Goal: Communication & Community: Answer question/provide support

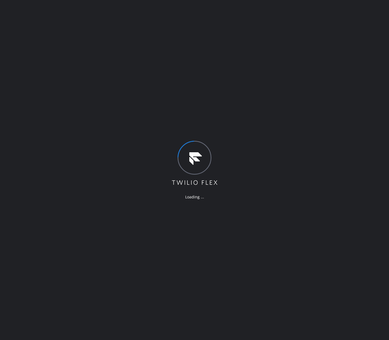
click at [270, 40] on div "Loading ..." at bounding box center [194, 170] width 389 height 340
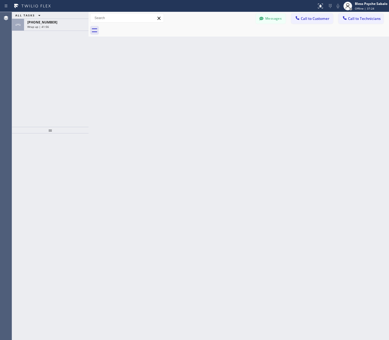
click at [250, 73] on div "Back to Dashboard Change Sender ID Customers Technicians RD [PERSON_NAME] [DATE…" at bounding box center [238, 176] width 300 height 328
click at [32, 20] on div "[PHONE_NUMBER] Wrap up | 41:57" at bounding box center [55, 25] width 62 height 12
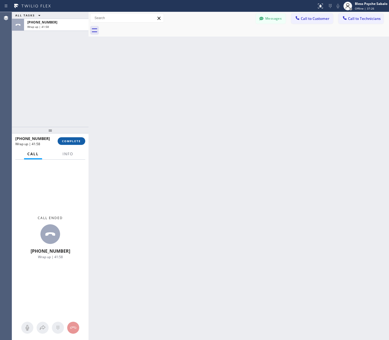
drag, startPoint x: 69, startPoint y: 140, endPoint x: 72, endPoint y: 138, distance: 4.1
click at [69, 140] on span "COMPLETE" at bounding box center [71, 141] width 19 height 4
click at [114, 127] on div "Back to Dashboard Change Sender ID Customers Technicians RD [PERSON_NAME] [DATE…" at bounding box center [238, 176] width 300 height 328
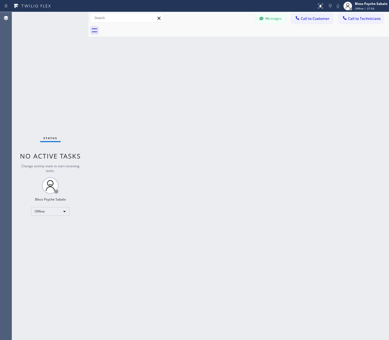
drag, startPoint x: 120, startPoint y: 87, endPoint x: 128, endPoint y: 65, distance: 23.1
click at [122, 90] on div "Back to Dashboard Change Sender ID Customers Technicians RD [PERSON_NAME] [DATE…" at bounding box center [238, 176] width 300 height 328
click at [177, 36] on div at bounding box center [244, 30] width 288 height 12
click at [176, 75] on div "Back to Dashboard Change Sender ID Customers Technicians RD [PERSON_NAME] [DATE…" at bounding box center [238, 176] width 300 height 328
click at [233, 44] on div "Back to Dashboard Change Sender ID Customers Technicians RD [PERSON_NAME] [DATE…" at bounding box center [238, 176] width 300 height 328
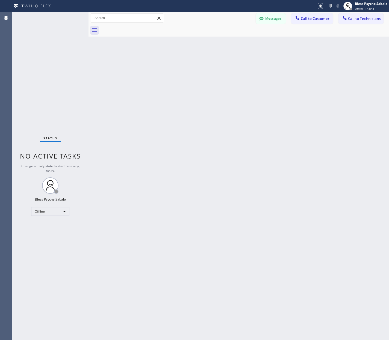
click at [260, 42] on div "Back to Dashboard Change Sender ID Customers Technicians RD [PERSON_NAME] [DATE…" at bounding box center [238, 176] width 300 height 328
drag, startPoint x: 296, startPoint y: 65, endPoint x: 282, endPoint y: 45, distance: 24.6
click at [295, 58] on div "Back to Dashboard Change Sender ID Customers Technicians RD [PERSON_NAME] [DATE…" at bounding box center [238, 176] width 300 height 328
click at [252, 70] on div "Back to Dashboard Change Sender ID Customers Technicians RD [PERSON_NAME] [DATE…" at bounding box center [238, 176] width 300 height 328
click at [263, 16] on icon at bounding box center [261, 18] width 5 height 5
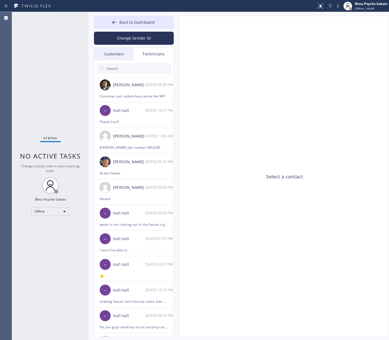
click at [123, 54] on div "Customers" at bounding box center [114, 54] width 40 height 13
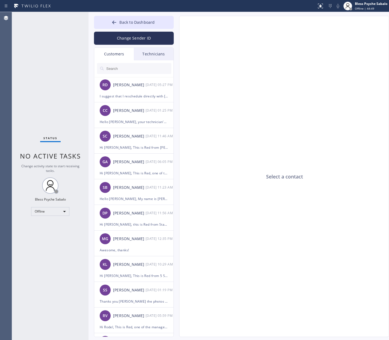
click at [184, 82] on div "Select a contact" at bounding box center [284, 176] width 210 height 321
click at [144, 55] on div "Technicians" at bounding box center [154, 54] width 40 height 13
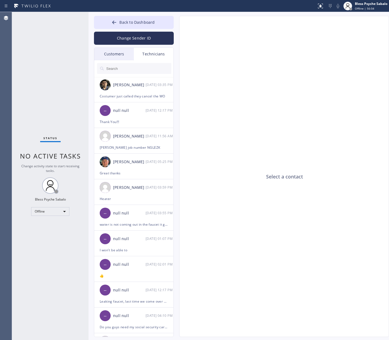
click at [140, 71] on input "text" at bounding box center [139, 68] width 66 height 11
click at [148, 121] on div "Thank You!!!" at bounding box center [134, 122] width 68 height 6
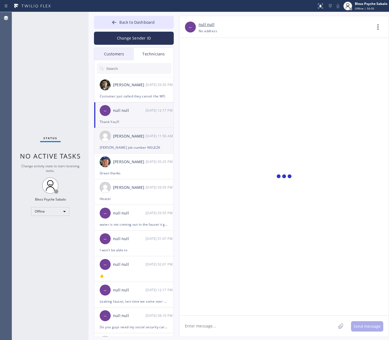
click at [132, 141] on div "[PERSON_NAME] [DATE] 11:56 AM" at bounding box center [134, 136] width 80 height 16
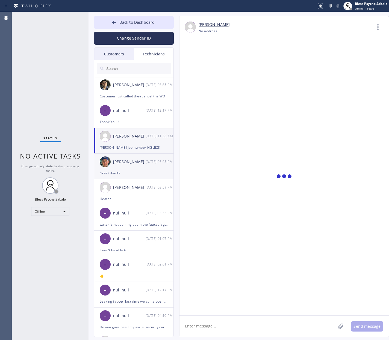
drag, startPoint x: 132, startPoint y: 176, endPoint x: 125, endPoint y: 198, distance: 22.8
click at [132, 176] on li "[PERSON_NAME] [DATE] 05:25 PM Great thanks" at bounding box center [134, 167] width 80 height 26
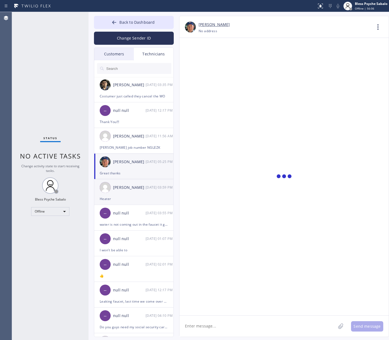
click at [125, 200] on div "Heater" at bounding box center [134, 199] width 68 height 6
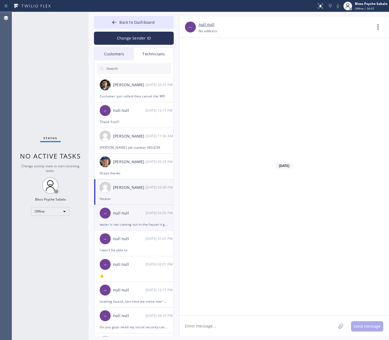
click at [126, 225] on div "water is not coming out in the faucet it goes down to the pipe which separated …" at bounding box center [134, 224] width 68 height 6
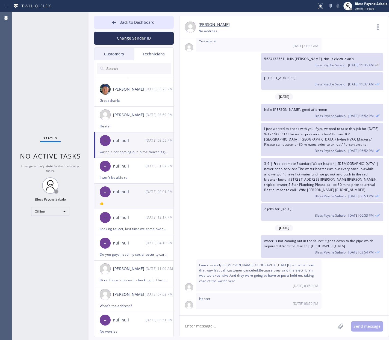
scroll to position [3434, 0]
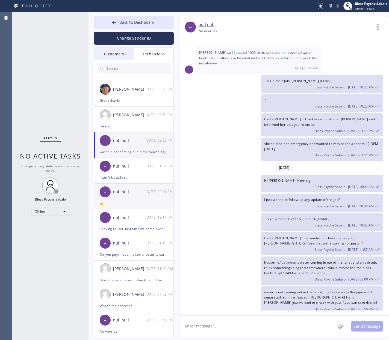
click at [140, 194] on div "null null" at bounding box center [129, 192] width 32 height 6
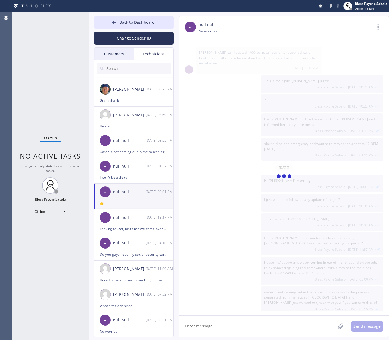
scroll to position [0, 0]
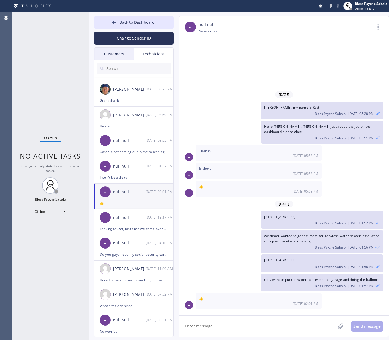
click at [380, 27] on icon at bounding box center [377, 26] width 13 height 13
click at [352, 58] on li "Call to Technician" at bounding box center [344, 56] width 79 height 14
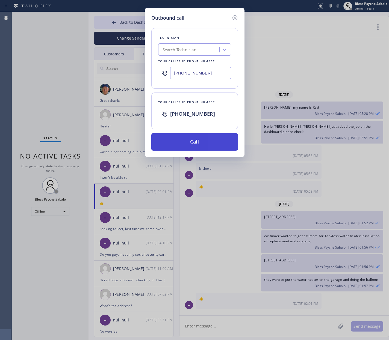
click at [214, 149] on button "Call" at bounding box center [194, 141] width 87 height 17
click at [235, 15] on icon at bounding box center [235, 17] width 7 height 7
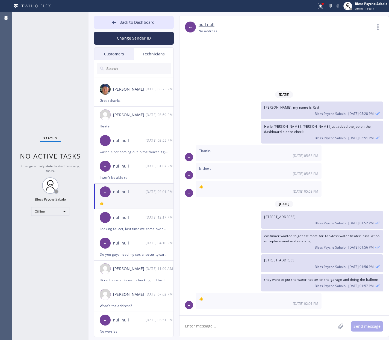
click at [253, 28] on div "[PHONE_NUMBER] Choose phone number [PHONE_NUMBER] No address" at bounding box center [284, 31] width 173 height 6
click at [58, 210] on div "Offline" at bounding box center [50, 211] width 38 height 9
click at [55, 230] on li "Unavailable" at bounding box center [49, 233] width 37 height 7
click at [56, 204] on div "Status No active tasks Change activity state to start receiving tasks. Bless Ps…" at bounding box center [50, 176] width 76 height 328
click at [55, 215] on div "Offline" at bounding box center [50, 211] width 38 height 9
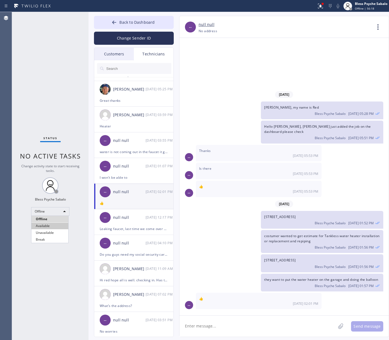
click at [50, 227] on li "Available" at bounding box center [49, 226] width 37 height 7
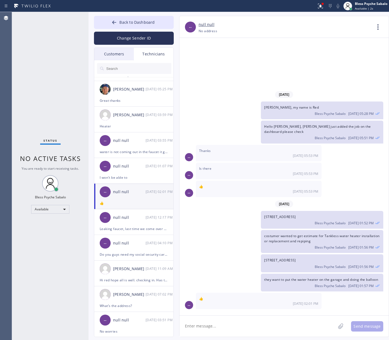
click at [288, 105] on div "[DATE] [PERSON_NAME], my name is Red Bless Psyche Sabalo [DATE] 05:28 PM Hello …" at bounding box center [283, 200] width 209 height 222
click at [378, 27] on icon at bounding box center [377, 26] width 13 height 13
click at [346, 56] on li "Call to Technician" at bounding box center [344, 56] width 79 height 14
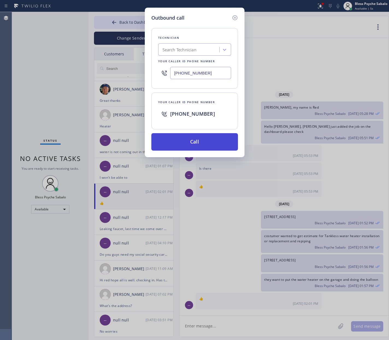
click at [203, 143] on button "Call" at bounding box center [194, 141] width 87 height 17
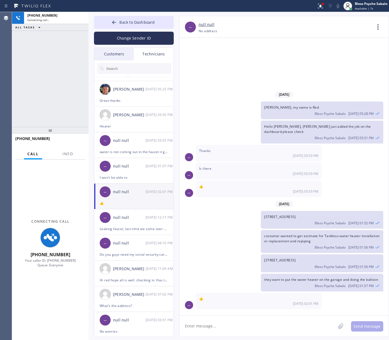
click at [219, 137] on div "Hello [PERSON_NAME], [PERSON_NAME] just added the job on the dashboard please c…" at bounding box center [281, 132] width 204 height 23
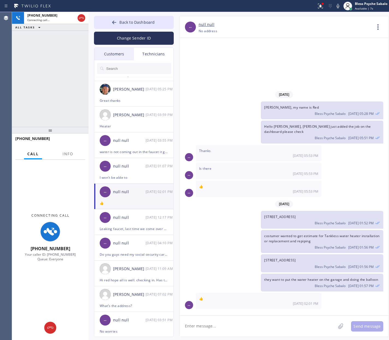
click at [144, 194] on div "null null" at bounding box center [129, 192] width 32 height 6
click at [381, 26] on icon at bounding box center [377, 26] width 13 height 13
click at [325, 42] on li "Contact Full Information" at bounding box center [344, 42] width 79 height 14
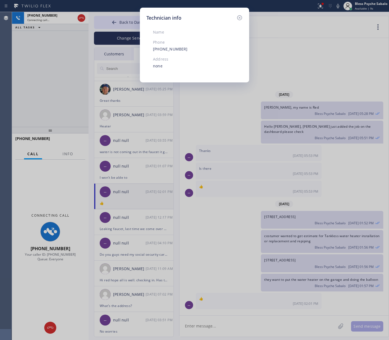
click at [283, 88] on div "Technician info Name Phone [PHONE_NUMBER] Address none" at bounding box center [194, 170] width 389 height 340
click at [239, 17] on icon at bounding box center [239, 17] width 7 height 7
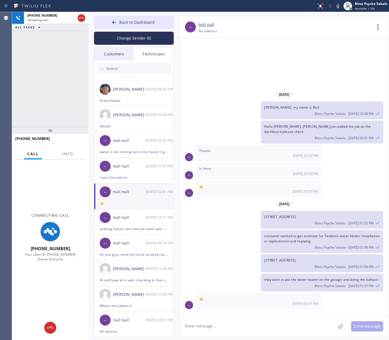
click at [247, 52] on div "[DATE] [PERSON_NAME], my name is Red Bless Psyche Sabalo [DATE] 05:28 PM Hello …" at bounding box center [283, 177] width 209 height 278
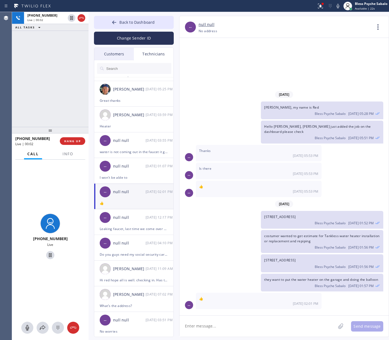
click at [77, 82] on div "[PHONE_NUMBER] Live | 00:02 ALL TASKS ALL TASKS ACTIVE TASKS TASKS IN WRAP UP" at bounding box center [50, 69] width 76 height 115
drag, startPoint x: 234, startPoint y: 89, endPoint x: 211, endPoint y: 98, distance: 24.8
click at [234, 89] on div "[DATE] [PERSON_NAME], my name is Red Bless Psyche Sabalo [DATE] 05:28 PM Hello …" at bounding box center [283, 177] width 209 height 278
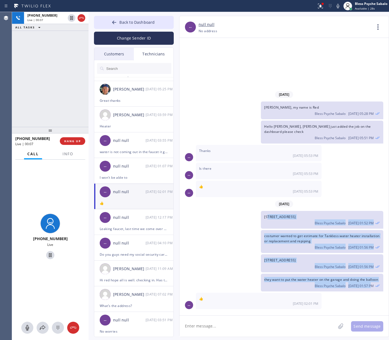
drag, startPoint x: 268, startPoint y: 217, endPoint x: 352, endPoint y: 253, distance: 91.5
click at [372, 288] on div "[DATE] [PERSON_NAME], my name is Red Bless Psyche Sabalo [DATE] 05:28 PM Hello …" at bounding box center [283, 200] width 209 height 222
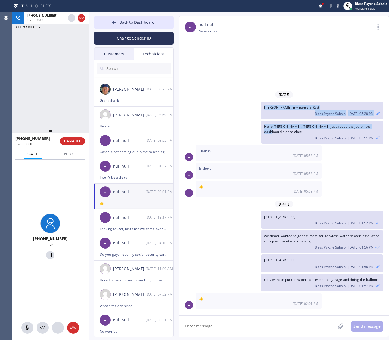
drag, startPoint x: 372, startPoint y: 129, endPoint x: 264, endPoint y: 112, distance: 109.5
click at [264, 112] on div "[DATE] [PERSON_NAME], my name is Red Bless Psyche Sabalo [DATE] 05:28 PM Hello …" at bounding box center [283, 200] width 209 height 222
click at [261, 113] on div "[PERSON_NAME], my name is Red Bless Psyche Sabalo [DATE] 05:28 PM" at bounding box center [322, 111] width 122 height 18
drag, startPoint x: 262, startPoint y: 112, endPoint x: 375, endPoint y: 138, distance: 115.6
click at [375, 138] on div "[DATE] [PERSON_NAME], my name is Red Bless Psyche Sabalo [DATE] 05:28 PM Hello …" at bounding box center [283, 200] width 209 height 222
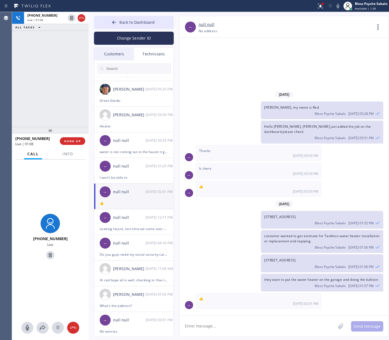
click at [191, 69] on div "[DATE] [PERSON_NAME], my name is Red Bless Psyche Sabalo [DATE] 05:28 PM Hello …" at bounding box center [283, 177] width 209 height 278
drag, startPoint x: 40, startPoint y: 85, endPoint x: 70, endPoint y: 55, distance: 42.7
click at [41, 85] on div "[PHONE_NUMBER] Live | 01:08 ALL TASKS ALL TASKS ACTIVE TASKS TASKS IN WRAP UP" at bounding box center [50, 69] width 76 height 115
click at [84, 18] on icon at bounding box center [81, 18] width 7 height 7
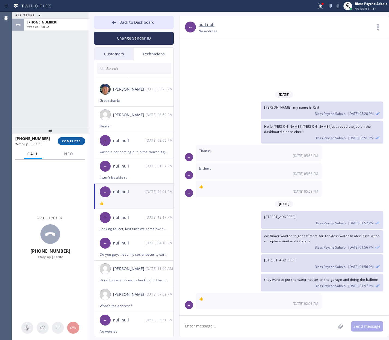
click at [70, 145] on div "[PHONE_NUMBER] Wrap up | 00:02 COMPLETE" at bounding box center [50, 141] width 70 height 14
click at [69, 142] on span "COMPLETE" at bounding box center [71, 141] width 19 height 4
click at [71, 88] on div "ALL TASKS ALL TASKS ACTIVE TASKS TASKS IN WRAP UP [PHONE_NUMBER] Wrap up | 00:02" at bounding box center [50, 69] width 76 height 115
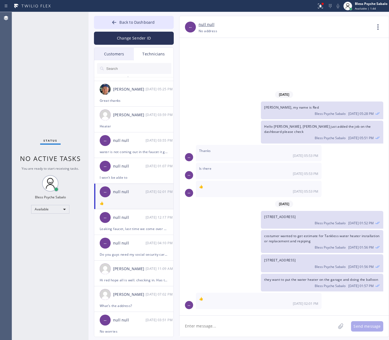
drag, startPoint x: 322, startPoint y: 55, endPoint x: 326, endPoint y: 46, distance: 9.2
click at [322, 55] on div "[DATE] [PERSON_NAME], my name is Red Bless Psyche Sabalo [DATE] 05:28 PM Hello …" at bounding box center [283, 177] width 209 height 278
drag, startPoint x: 277, startPoint y: 62, endPoint x: 211, endPoint y: 50, distance: 67.2
click at [277, 62] on div "[DATE] [PERSON_NAME], my name is Red Bless Psyche Sabalo [DATE] 05:28 PM Hello …" at bounding box center [283, 177] width 209 height 278
click at [145, 70] on input "text" at bounding box center [139, 68] width 66 height 11
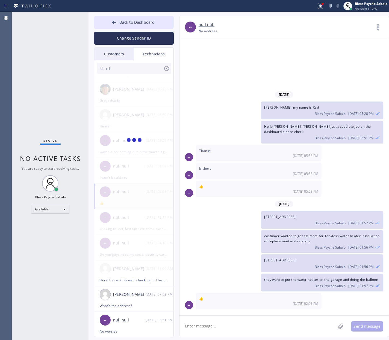
type input "m"
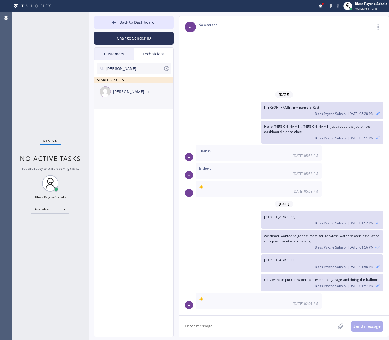
type input "[PERSON_NAME]"
click at [141, 103] on li "[PERSON_NAME] --:--" at bounding box center [134, 97] width 80 height 26
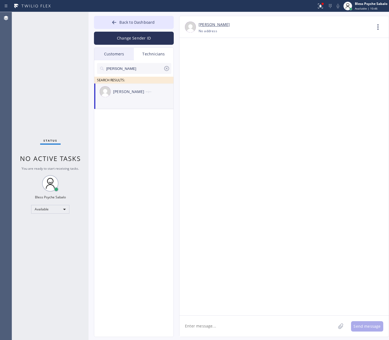
drag, startPoint x: 163, startPoint y: 70, endPoint x: 173, endPoint y: 71, distance: 10.2
click at [164, 70] on div "[PERSON_NAME]" at bounding box center [134, 68] width 74 height 11
click at [164, 71] on icon at bounding box center [166, 68] width 7 height 7
click at [167, 70] on input "text" at bounding box center [139, 68] width 66 height 11
drag, startPoint x: 156, startPoint y: 71, endPoint x: 154, endPoint y: 75, distance: 5.0
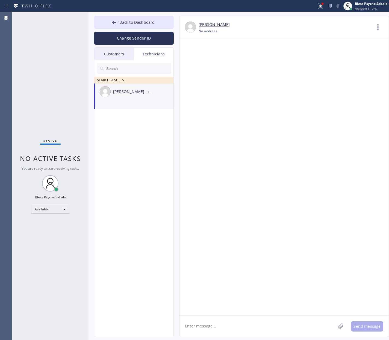
click at [156, 71] on input "text" at bounding box center [139, 68] width 66 height 11
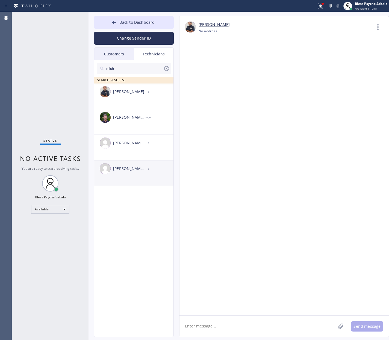
type input "mich"
click at [134, 173] on div "[PERSON_NAME] [PERSON_NAME] --:--" at bounding box center [134, 169] width 80 height 16
type input "[PHONE_NUMBER]"
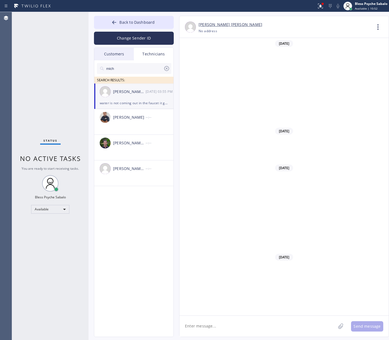
scroll to position [3434, 0]
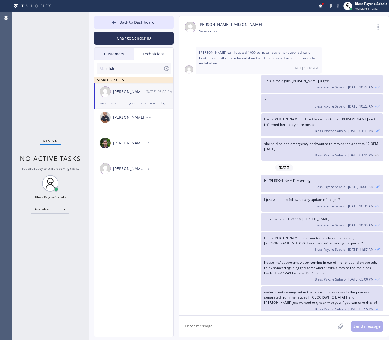
click at [254, 328] on textarea at bounding box center [257, 326] width 156 height 21
paste textarea "house-ho/ toilet getting backed up, tried to snake it but it does it again, thi…"
type textarea "house-ho/ toilet getting backed up, tried to snake it but it does it again, thi…"
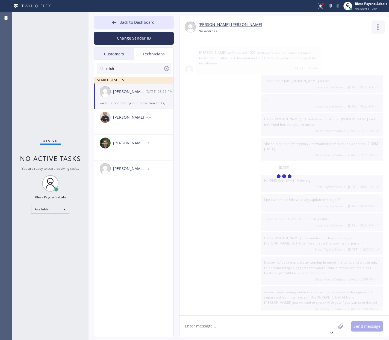
scroll to position [3476, 0]
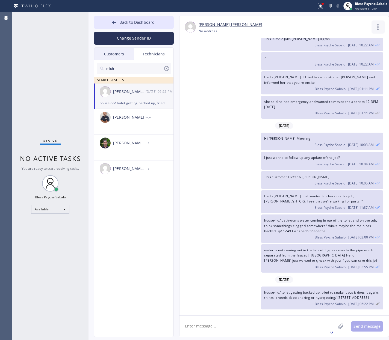
click at [376, 28] on icon at bounding box center [377, 26] width 13 height 13
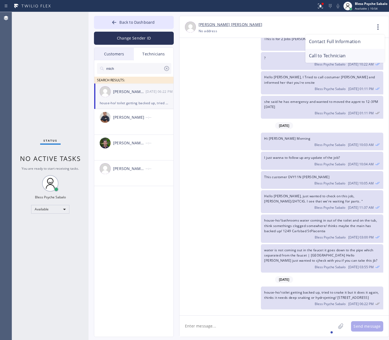
click at [348, 54] on li "Call to Technician" at bounding box center [344, 56] width 79 height 14
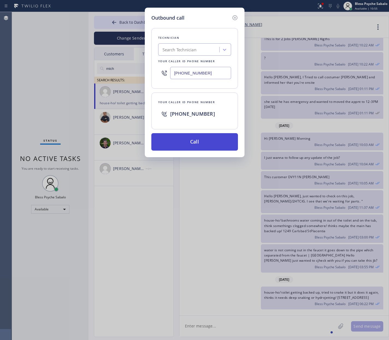
click at [222, 139] on button "Call" at bounding box center [194, 141] width 87 height 17
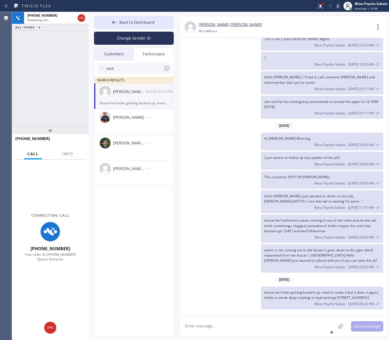
click at [237, 322] on textarea at bounding box center [257, 326] width 156 height 21
click at [203, 310] on div "[PERSON_NAME]," at bounding box center [220, 310] width 39 height 9
click at [216, 329] on textarea "Hello [PERSON_NAME]," at bounding box center [262, 326] width 166 height 21
type textarea "Hello [PERSON_NAME], do you want to take it this weekeneds?"
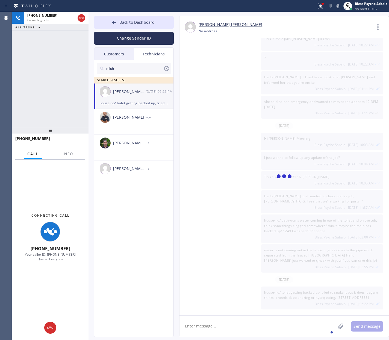
scroll to position [3495, 0]
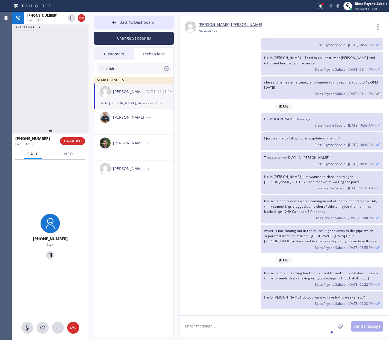
click at [64, 92] on div "[PHONE_NUMBER] Live | 00:02 ALL TASKS ALL TASKS ACTIVE TASKS TASKS IN WRAP UP" at bounding box center [50, 69] width 76 height 115
drag, startPoint x: 48, startPoint y: 82, endPoint x: 68, endPoint y: 116, distance: 39.2
click at [48, 83] on div "[PHONE_NUMBER] Live | 00:09 ALL TASKS ALL TASKS ACTIVE TASKS TASKS IN WRAP UP" at bounding box center [50, 69] width 76 height 115
click at [71, 140] on span "HANG UP" at bounding box center [72, 141] width 17 height 4
click at [273, 80] on span "she said he has emergency and wanted to moved the appnt to 12-3PM [DATE]" at bounding box center [321, 85] width 114 height 10
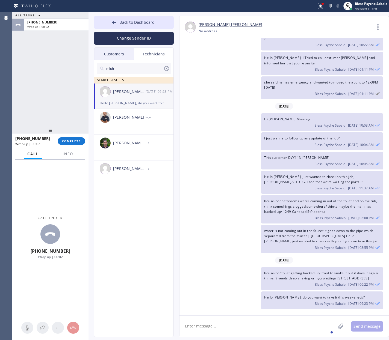
drag, startPoint x: 351, startPoint y: 298, endPoint x: 339, endPoint y: 277, distance: 23.5
click at [350, 297] on div "Hello [PERSON_NAME], do you want to take it this weekeneds? Bless Psyche Sabalo…" at bounding box center [322, 301] width 122 height 18
drag, startPoint x: 298, startPoint y: 278, endPoint x: 264, endPoint y: 265, distance: 36.3
click at [264, 267] on div "house-ho/ toilet getting backed up, tried to snake it but it does it again, thi…" at bounding box center [322, 278] width 122 height 23
click at [377, 16] on div "[PERSON_NAME] [PERSON_NAME] [PHONE_NUMBER] Choose phone number No address Conta…" at bounding box center [283, 27] width 209 height 22
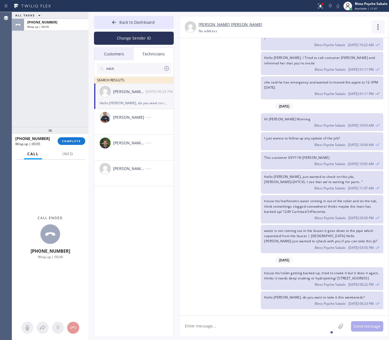
click at [376, 24] on icon at bounding box center [377, 26] width 13 height 13
click at [354, 36] on li "Contact Full Information" at bounding box center [344, 42] width 79 height 14
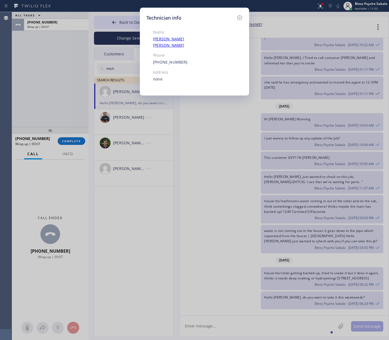
click at [246, 14] on div "Technician info Name [PERSON_NAME] [PERSON_NAME] Phone [PHONE_NUMBER] Address n…" at bounding box center [194, 52] width 109 height 88
click at [240, 15] on icon at bounding box center [239, 17] width 7 height 7
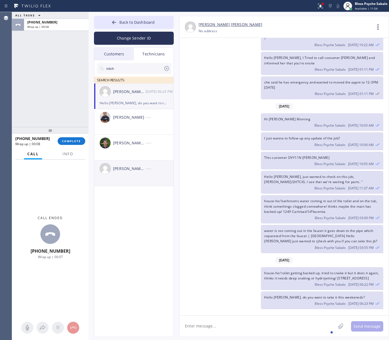
click at [132, 171] on div "[PERSON_NAME] [PERSON_NAME]" at bounding box center [129, 169] width 32 height 6
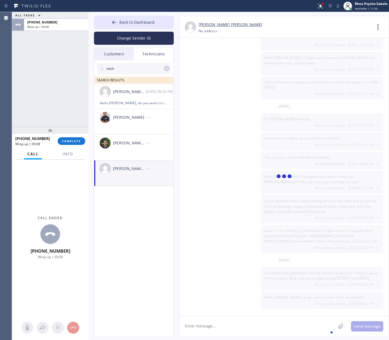
scroll to position [0, 0]
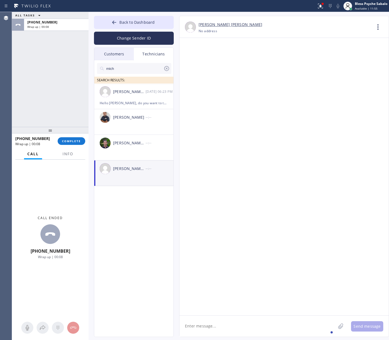
click at [151, 54] on div "Technicians" at bounding box center [154, 54] width 40 height 13
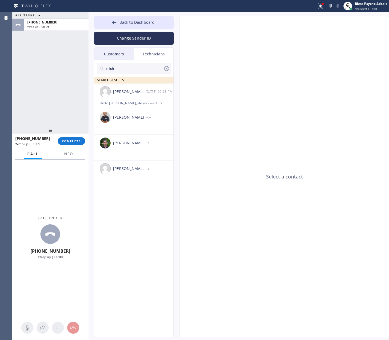
click at [144, 68] on input "mich" at bounding box center [135, 68] width 58 height 11
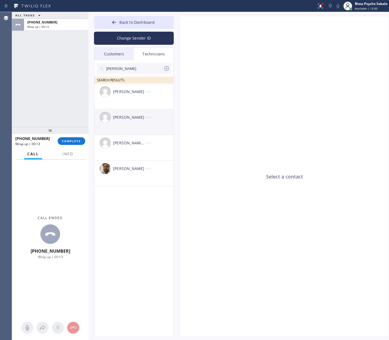
type input "[PERSON_NAME]"
click at [139, 114] on div "[PERSON_NAME] --:--" at bounding box center [134, 117] width 80 height 16
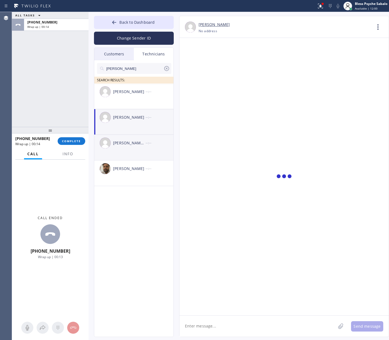
scroll to position [698, 0]
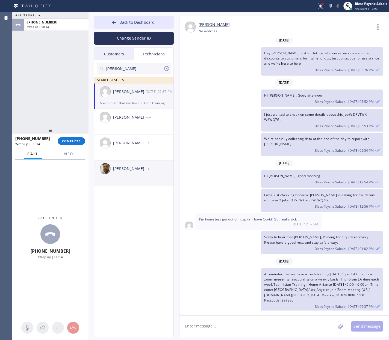
click at [129, 161] on div "[PERSON_NAME] --:--" at bounding box center [134, 169] width 80 height 16
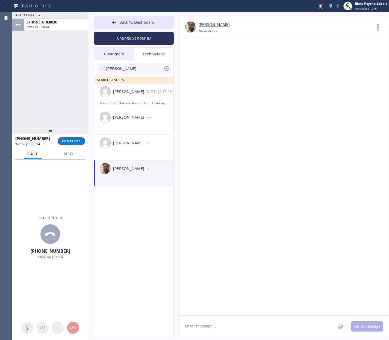
scroll to position [0, 0]
click at [132, 153] on li "[PERSON_NAME] [PERSON_NAME] --:--" at bounding box center [134, 148] width 80 height 26
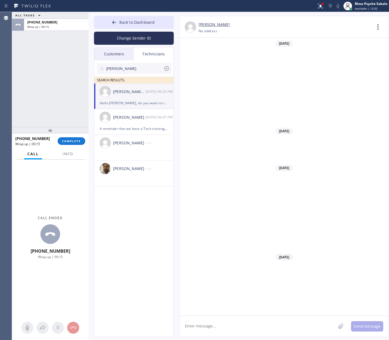
scroll to position [3495, 0]
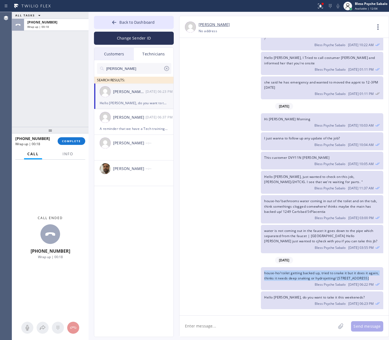
drag, startPoint x: 300, startPoint y: 281, endPoint x: 264, endPoint y: 265, distance: 39.0
click at [264, 267] on div "house-ho/ toilet getting backed up, tried to snake it but it does it again, thi…" at bounding box center [322, 278] width 122 height 23
copy span "house-ho/ toilet getting backed up, tried to snake it but it does it again, thi…"
click at [372, 31] on icon at bounding box center [377, 26] width 13 height 13
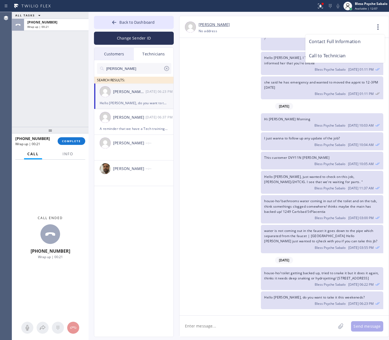
click at [243, 112] on div at bounding box center [194, 170] width 389 height 340
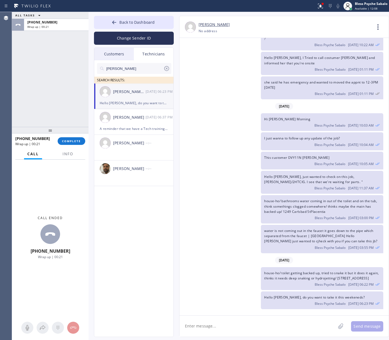
click at [145, 98] on div "[PERSON_NAME] [PERSON_NAME] [DATE] 06:23 PM" at bounding box center [134, 92] width 80 height 16
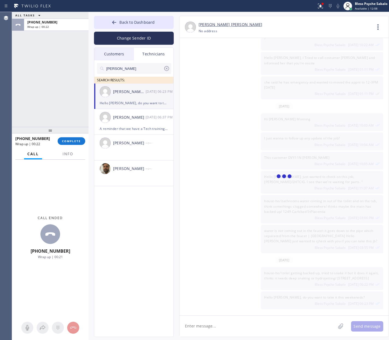
click at [145, 98] on div "[PERSON_NAME] [PERSON_NAME] [DATE] 06:23 PM" at bounding box center [134, 92] width 80 height 16
click at [144, 98] on div "[PERSON_NAME] [PERSON_NAME] [DATE] 06:23 PM" at bounding box center [134, 92] width 80 height 16
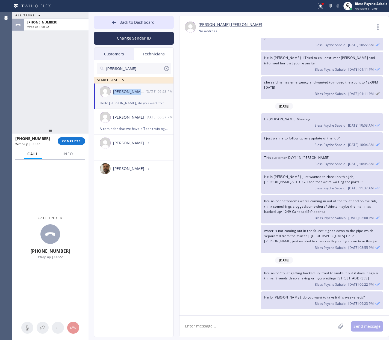
click at [146, 97] on div "[PERSON_NAME] [PERSON_NAME] [DATE] 06:23 PM" at bounding box center [134, 92] width 80 height 16
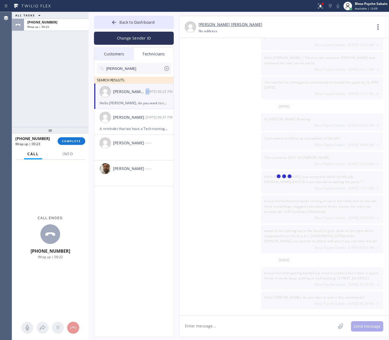
click at [146, 97] on div "[PERSON_NAME] [PERSON_NAME] [DATE] 06:23 PM" at bounding box center [134, 92] width 80 height 16
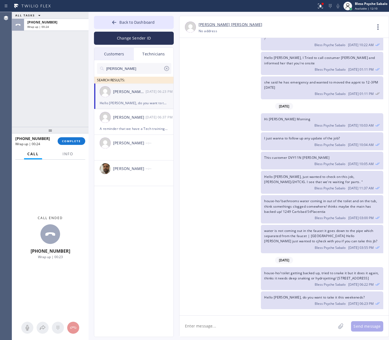
click at [145, 96] on div "[PERSON_NAME] [PERSON_NAME] [DATE] 06:23 PM" at bounding box center [134, 92] width 80 height 16
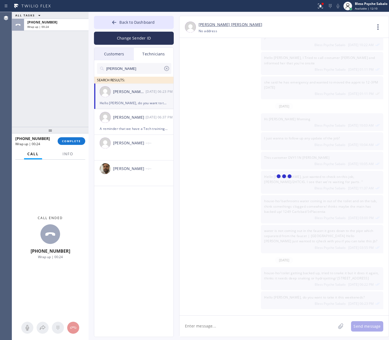
click at [144, 94] on div "[PERSON_NAME] [PERSON_NAME]" at bounding box center [129, 92] width 32 height 6
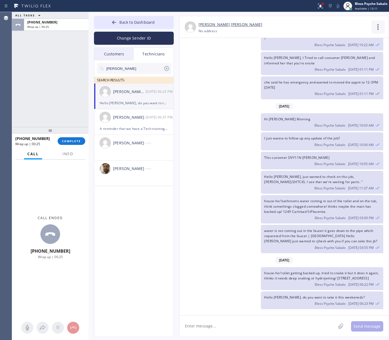
click at [380, 26] on icon at bounding box center [377, 26] width 13 height 13
click at [344, 40] on li "Contact Full Information" at bounding box center [344, 42] width 79 height 14
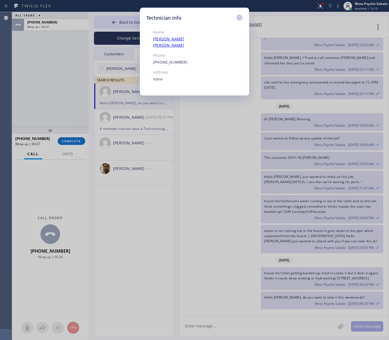
click at [241, 16] on icon at bounding box center [239, 17] width 7 height 7
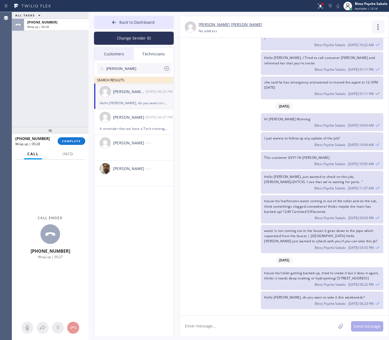
click at [371, 30] on div at bounding box center [377, 26] width 13 height 13
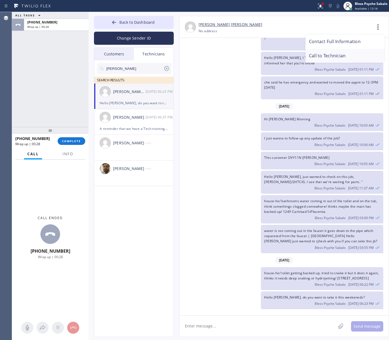
click at [327, 58] on li "Call to Technician" at bounding box center [344, 56] width 79 height 14
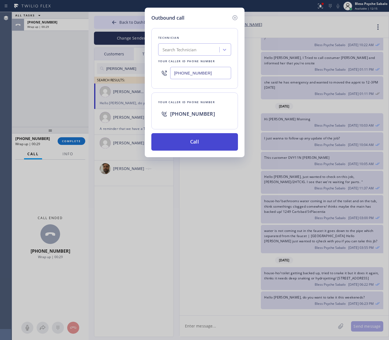
click at [212, 139] on button "Call" at bounding box center [194, 141] width 87 height 17
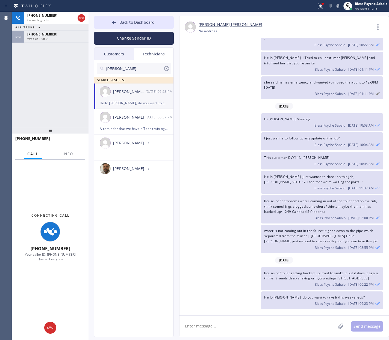
drag, startPoint x: 290, startPoint y: 270, endPoint x: 259, endPoint y: 261, distance: 31.7
click at [259, 261] on div "[DATE] Hi [PERSON_NAME], my name is Red. One of the dispatchers here at 5 star …" at bounding box center [283, 174] width 209 height 273
click at [265, 318] on textarea at bounding box center [257, 326] width 156 height 21
paste textarea "house-ho/ toilet getting backed up, tried to snake it but it does it again, thi…"
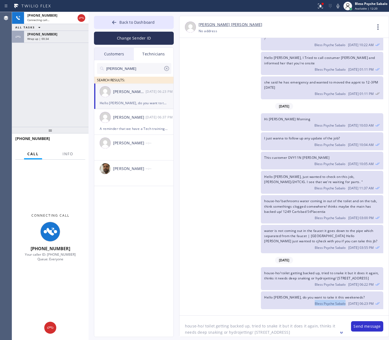
drag, startPoint x: 347, startPoint y: 300, endPoint x: 255, endPoint y: 300, distance: 92.6
click at [255, 300] on div "Hello [PERSON_NAME], do you want to take it this weekeneds? Bless Psyche Sabalo…" at bounding box center [281, 301] width 204 height 18
click at [316, 298] on span "Hello [PERSON_NAME], do you want to take it this weekeneds?" at bounding box center [314, 297] width 100 height 5
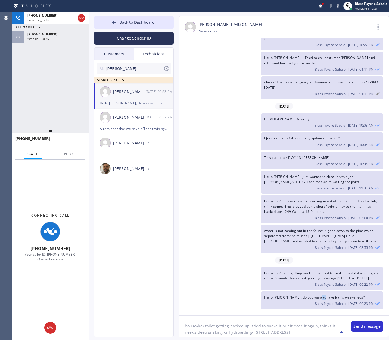
copy span "it"
click at [318, 297] on span "Hello [PERSON_NAME], do you want to take it this weekeneds?" at bounding box center [314, 297] width 100 height 5
click at [319, 334] on textarea "house-ho/ toilet getting backed up, tried to snake it but it does it again, thi…" at bounding box center [262, 326] width 166 height 21
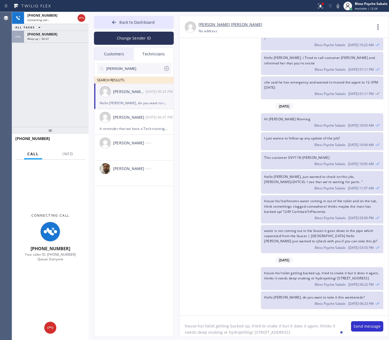
scroll to position [11, 0]
paste textarea "Hello [PERSON_NAME], do you want to take it this weekeneds?"
type textarea "house-ho/ toilet getting backed up, tried to snake it but it does it again, thi…"
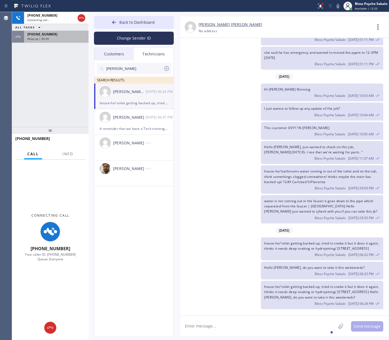
click at [53, 39] on div "Wrap up | 00:39" at bounding box center [56, 39] width 58 height 4
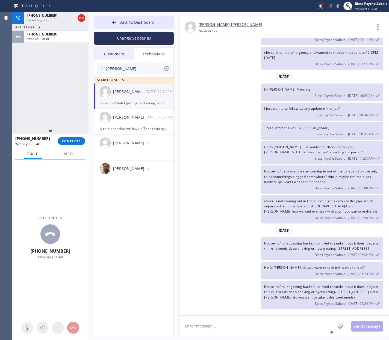
click at [65, 134] on div at bounding box center [50, 130] width 76 height 7
click at [68, 140] on span "COMPLETE" at bounding box center [71, 141] width 19 height 4
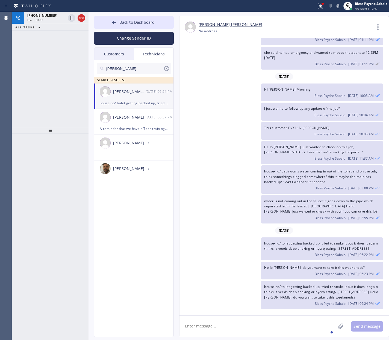
drag, startPoint x: 245, startPoint y: 91, endPoint x: 141, endPoint y: 75, distance: 104.8
click at [245, 91] on div "[DATE] Hi [PERSON_NAME], my name is Red. One of the dispatchers here at 5 star …" at bounding box center [283, 174] width 209 height 273
drag, startPoint x: 90, startPoint y: 72, endPoint x: 71, endPoint y: 28, distance: 47.7
click at [90, 71] on div "Back to Dashboard Change Sender ID Customers Technicians RD [PERSON_NAME] [DATE…" at bounding box center [238, 176] width 300 height 328
click at [78, 19] on icon at bounding box center [81, 18] width 7 height 7
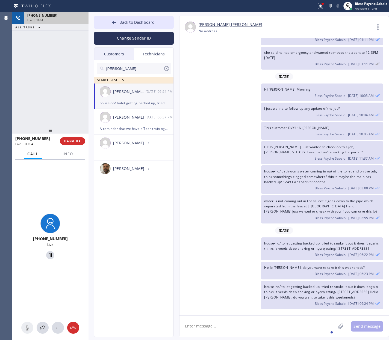
click at [78, 19] on div "Live | 00:04" at bounding box center [56, 20] width 58 height 4
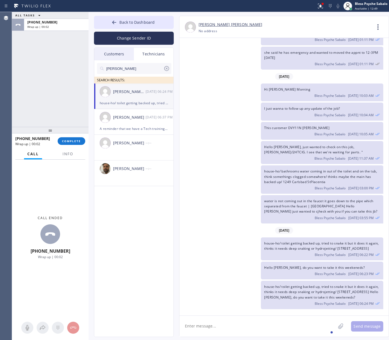
click at [67, 136] on div "[PHONE_NUMBER] Wrap up | 00:02 COMPLETE" at bounding box center [50, 141] width 70 height 14
click at [67, 135] on div "[PHONE_NUMBER] Wrap up | 00:02 COMPLETE" at bounding box center [50, 141] width 70 height 14
click at [69, 140] on span "COMPLETE" at bounding box center [71, 141] width 19 height 4
click at [52, 104] on div "ALL TASKS ALL TASKS ACTIVE TASKS TASKS IN WRAP UP [PHONE_NUMBER] Wrap up | 00:02" at bounding box center [50, 69] width 76 height 115
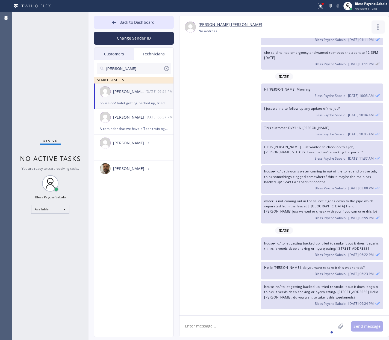
click at [375, 28] on icon at bounding box center [377, 26] width 13 height 13
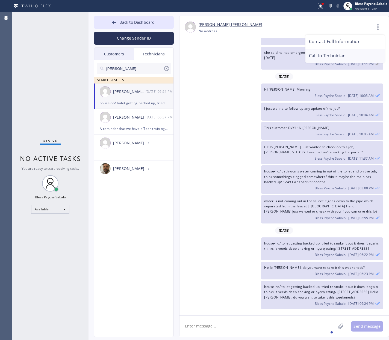
click at [342, 55] on li "Call to Technician" at bounding box center [344, 56] width 79 height 14
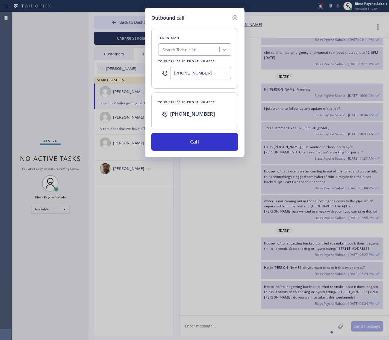
click at [227, 151] on div "Outbound call Technician Search Technician Your caller id phone number [PHONE_N…" at bounding box center [195, 83] width 100 height 150
click at [223, 148] on button "Call" at bounding box center [194, 141] width 87 height 17
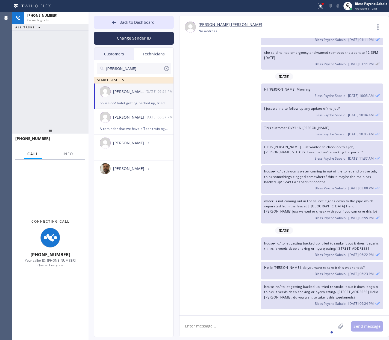
click at [221, 144] on div "Hello [PERSON_NAME], just wanted to check on this job, [PERSON_NAME]/2HTCIG. I …" at bounding box center [281, 152] width 204 height 23
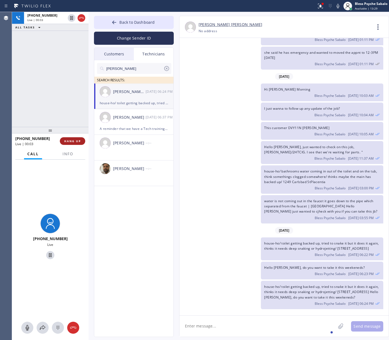
click at [76, 141] on span "HANG UP" at bounding box center [72, 141] width 17 height 4
drag, startPoint x: 76, startPoint y: 141, endPoint x: 159, endPoint y: 140, distance: 82.7
click at [76, 141] on span "HANG UP" at bounding box center [72, 141] width 17 height 4
click at [173, 140] on div "Customers Technicians RD [PERSON_NAME] [DATE] 05:27 PM I suggest that I resched…" at bounding box center [134, 193] width 80 height 290
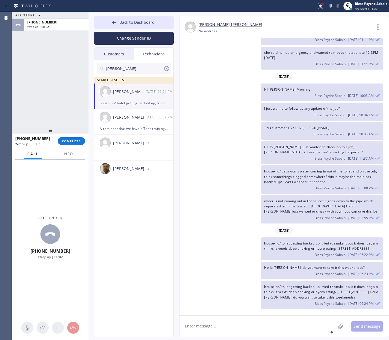
drag, startPoint x: 267, startPoint y: 233, endPoint x: 262, endPoint y: 229, distance: 6.6
click at [262, 238] on div "house-ho/ toilet getting backed up, tried to snake it but it does it again, thi…" at bounding box center [322, 249] width 122 height 23
copy span "house-ho/ toilet getting backed up, tried to snake it but it does it again, thi…"
click at [208, 165] on div "house-ho/ bathrooms water coming in out of the toilet and on the tub, think som…" at bounding box center [281, 179] width 204 height 28
click at [66, 140] on span "COMPLETE" at bounding box center [71, 141] width 19 height 4
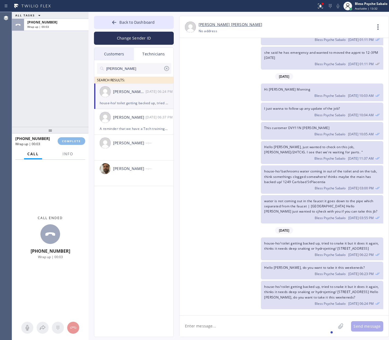
click at [55, 113] on div "ALL TASKS ALL TASKS ACTIVE TASKS TASKS IN WRAP UP [PHONE_NUMBER] Wrap up | 00:03" at bounding box center [50, 69] width 76 height 115
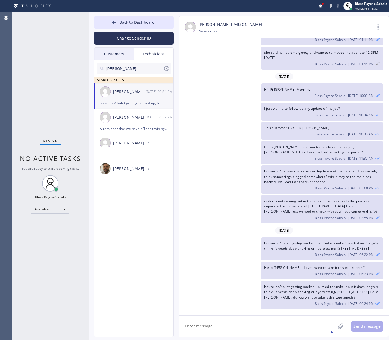
click at [138, 64] on input "[PERSON_NAME]" at bounding box center [135, 68] width 58 height 11
drag, startPoint x: 96, startPoint y: 64, endPoint x: 80, endPoint y: 65, distance: 16.1
click at [80, 65] on div "Status No active tasks You are ready to start receiving tasks. Bless Psyche Sab…" at bounding box center [200, 176] width 377 height 328
type input "[PERSON_NAME]"
click at [140, 100] on li "[PERSON_NAME] --:--" at bounding box center [134, 97] width 80 height 26
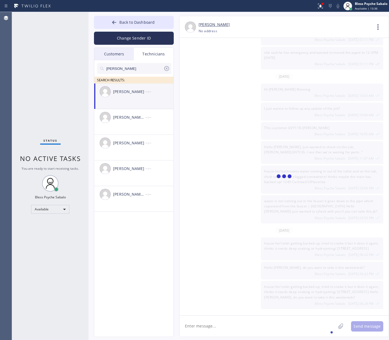
drag, startPoint x: 140, startPoint y: 100, endPoint x: 143, endPoint y: 102, distance: 3.3
click at [140, 100] on li "[PERSON_NAME] --:--" at bounding box center [134, 97] width 80 height 26
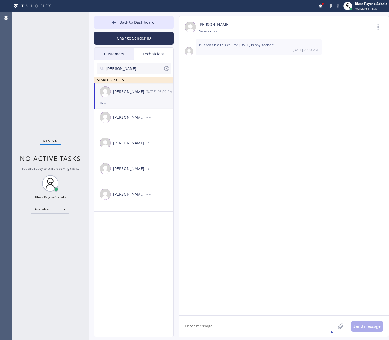
scroll to position [9688, 0]
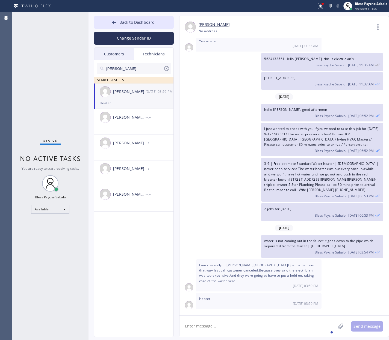
click at [256, 325] on textarea at bounding box center [257, 326] width 156 height 21
type textarea "Hello [PERSON_NAME], Good afternoon"
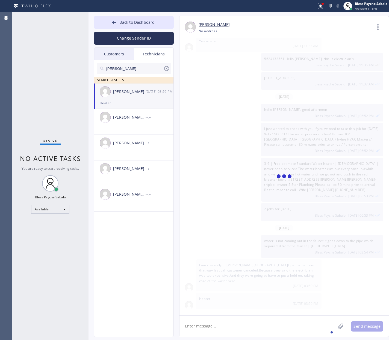
paste textarea "house-ho/ toilet getting backed up, tried to snake it but it does it again, thi…"
type textarea "house-ho/ toilet getting backed up, tried to snake it but it does it again, thi…"
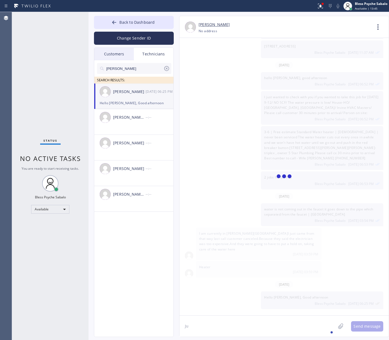
scroll to position [9749, 0]
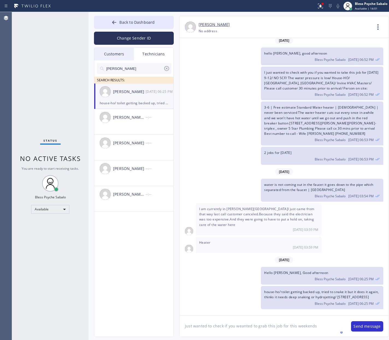
type textarea "Just wanted to check if you weanted to grab this job for this weekends?"
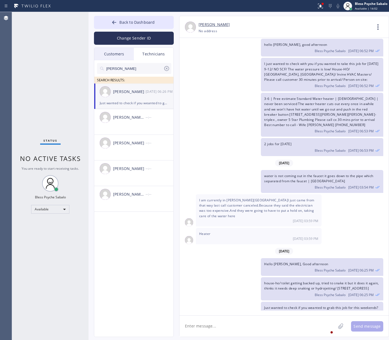
scroll to position [9769, 0]
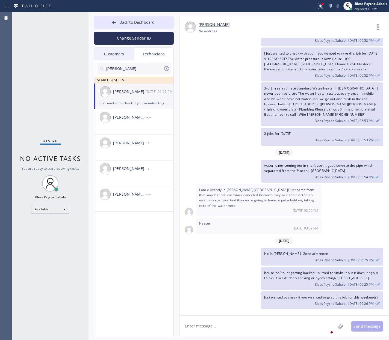
click at [327, 61] on span "I just wanted to check with you if you wanted to take this job for [DATE] 9-12/…" at bounding box center [321, 61] width 114 height 20
click at [380, 24] on icon at bounding box center [377, 26] width 13 height 13
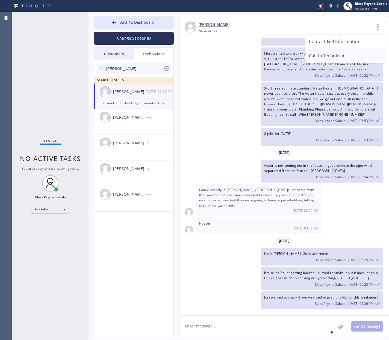
click at [357, 57] on li "Call to Technician" at bounding box center [344, 56] width 79 height 14
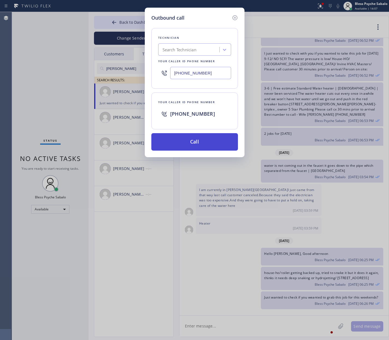
click at [175, 144] on button "Call" at bounding box center [194, 141] width 87 height 17
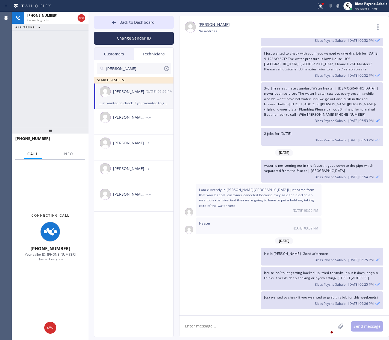
click at [49, 93] on div "[PHONE_NUMBER] Connecting call… ALL TASKS ALL TASKS ACTIVE TASKS TASKS IN WRAP …" at bounding box center [50, 69] width 76 height 115
click at [270, 76] on div "Bless Psyche Sabalo [DATE] 06:52 PM" at bounding box center [322, 75] width 116 height 6
click at [250, 99] on div "3-6 | Free estimate Standard Water heater | [DEMOGRAPHIC_DATA] | never been ser…" at bounding box center [281, 104] width 204 height 44
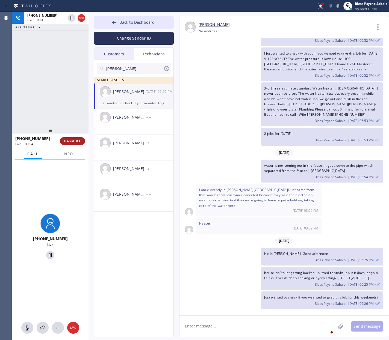
click at [67, 141] on span "HANG UP" at bounding box center [72, 141] width 17 height 4
drag, startPoint x: 58, startPoint y: 108, endPoint x: 63, endPoint y: 105, distance: 5.8
click at [58, 108] on div "[PHONE_NUMBER] Live | 00:04 ALL TASKS ALL TASKS ACTIVE TASKS TASKS IN WRAP UP" at bounding box center [50, 69] width 76 height 115
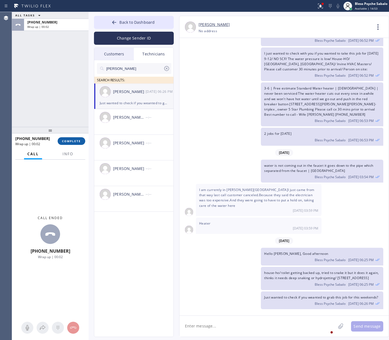
click at [78, 140] on span "COMPLETE" at bounding box center [71, 141] width 19 height 4
click at [63, 91] on div "ALL TASKS ALL TASKS ACTIVE TASKS TASKS IN WRAP UP [PHONE_NUMBER] Wrap up | 00:02" at bounding box center [50, 69] width 76 height 115
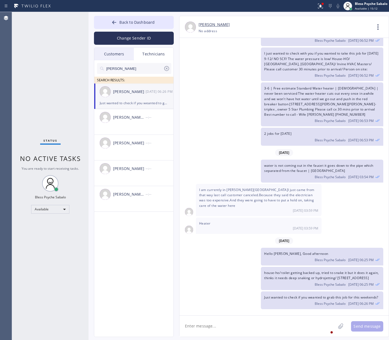
click at [316, 44] on div "hello [PERSON_NAME], good afternoon Bless Psyche Sabalo [DATE] 06:52 PM" at bounding box center [322, 37] width 122 height 18
click at [384, 30] on icon at bounding box center [377, 26] width 13 height 13
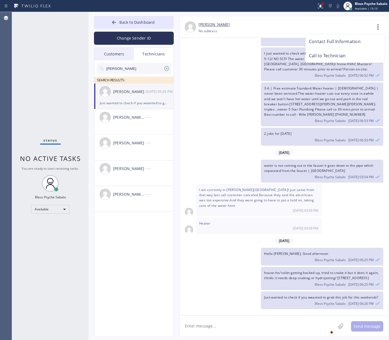
click at [345, 56] on li "Call to Technician" at bounding box center [344, 56] width 79 height 14
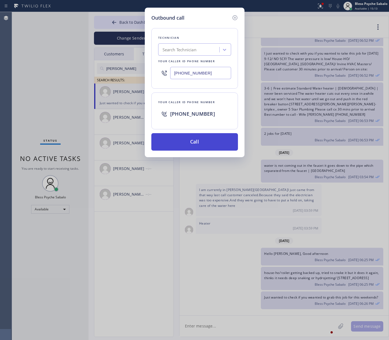
click at [209, 149] on button "Call" at bounding box center [194, 141] width 87 height 17
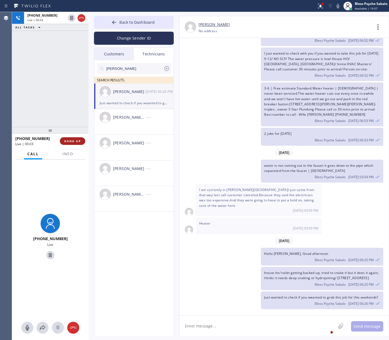
click at [69, 144] on button "HANG UP" at bounding box center [72, 141] width 25 height 8
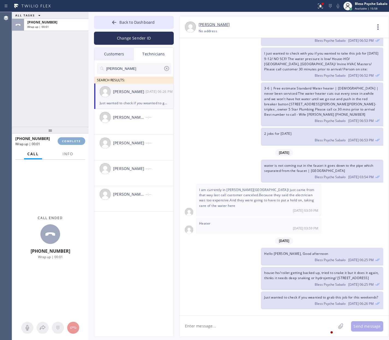
click at [69, 144] on button "COMPLETE" at bounding box center [72, 141] width 28 height 8
click at [60, 101] on div "ALL TASKS ALL TASKS ACTIVE TASKS TASKS IN WRAP UP [PHONE_NUMBER] Wrap up | 00:01" at bounding box center [50, 69] width 76 height 115
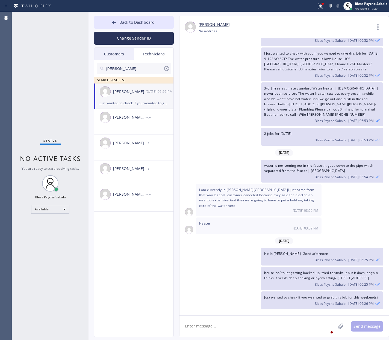
click at [182, 69] on div "I just wanted to check with you if you wanted to take this job for [DATE] 9-12/…" at bounding box center [281, 65] width 204 height 34
drag, startPoint x: 135, startPoint y: 17, endPoint x: 140, endPoint y: 21, distance: 6.6
click at [135, 17] on button "Back to Dashboard" at bounding box center [134, 22] width 80 height 13
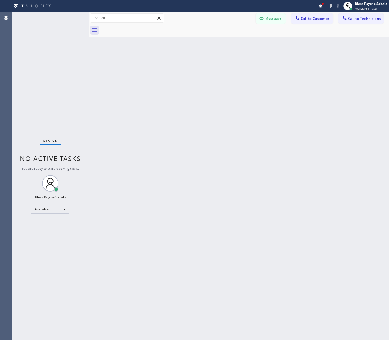
drag, startPoint x: 198, startPoint y: 51, endPoint x: 223, endPoint y: 39, distance: 27.8
click at [198, 51] on div "Back to Dashboard Change Sender ID Customers Technicians RD [PERSON_NAME] [DATE…" at bounding box center [238, 176] width 300 height 328
click at [312, 22] on button "Call to Customer" at bounding box center [312, 18] width 42 height 10
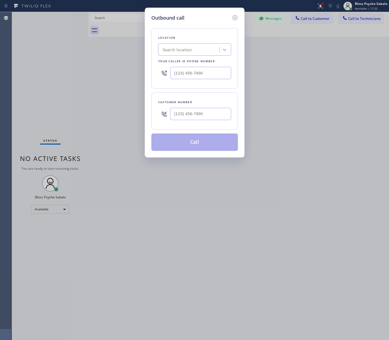
click at [214, 50] on div "Search location" at bounding box center [190, 50] width 60 height 10
click at [232, 17] on icon at bounding box center [235, 17] width 7 height 7
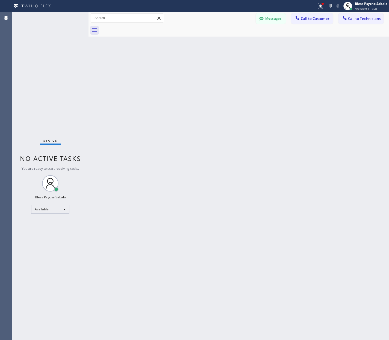
click at [266, 38] on div "Back to Dashboard Change Sender ID Customers Technicians RD [PERSON_NAME] [DATE…" at bounding box center [238, 176] width 300 height 328
click at [360, 20] on span "Call to Technicians" at bounding box center [364, 18] width 32 height 5
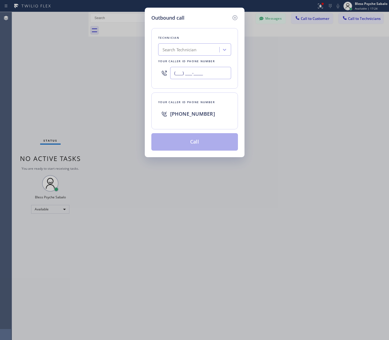
click at [217, 67] on input "(___) ___-____" at bounding box center [200, 73] width 61 height 12
paste input "310) 309-7181"
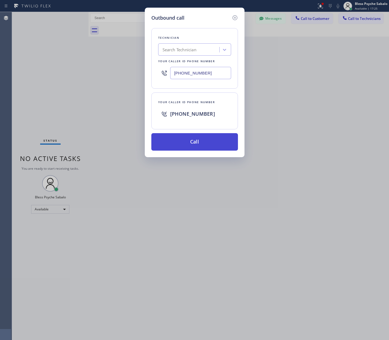
click at [188, 148] on button "Call" at bounding box center [194, 141] width 87 height 17
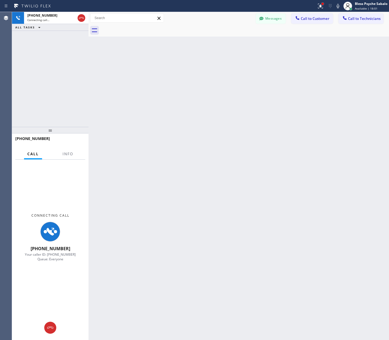
click at [322, 5] on div at bounding box center [322, 3] width 3 height 3
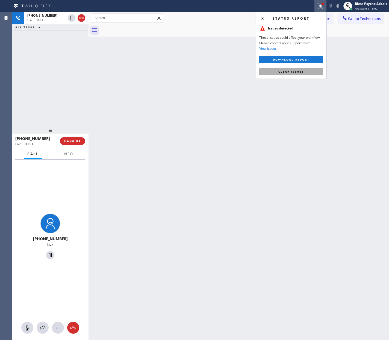
click at [303, 73] on span "Clear issues" at bounding box center [291, 72] width 26 height 4
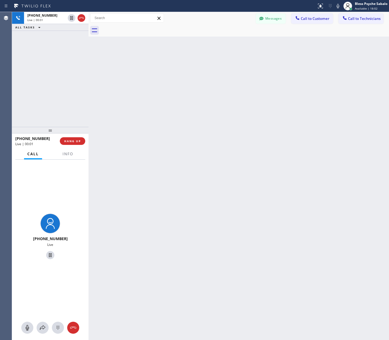
click at [245, 86] on div "Back to Dashboard Change Sender ID Customers Technicians RD [PERSON_NAME] [DATE…" at bounding box center [238, 176] width 300 height 328
click at [235, 61] on div "Back to Dashboard Change Sender ID Customers Technicians RD [PERSON_NAME] [DATE…" at bounding box center [238, 176] width 300 height 328
click at [75, 143] on button "HANG UP" at bounding box center [72, 141] width 25 height 8
click at [75, 141] on span "HANG UP" at bounding box center [72, 141] width 17 height 4
click at [142, 129] on div "Back to Dashboard Change Sender ID Customers Technicians RD [PERSON_NAME] [DATE…" at bounding box center [238, 176] width 300 height 328
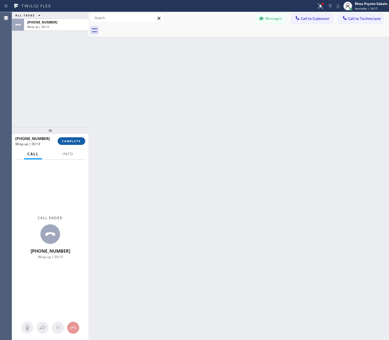
click at [70, 141] on button "COMPLETE" at bounding box center [72, 141] width 28 height 8
click at [109, 81] on div "Back to Dashboard Change Sender ID Customers Technicians RD [PERSON_NAME] [DATE…" at bounding box center [238, 176] width 300 height 328
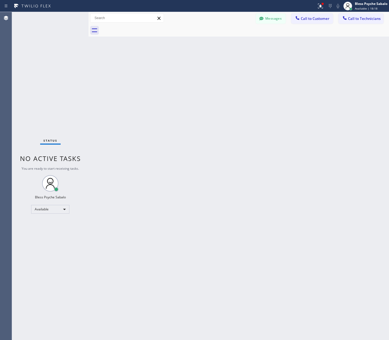
click at [351, 24] on div at bounding box center [244, 30] width 288 height 12
click at [345, 15] on icon at bounding box center [344, 17] width 5 height 5
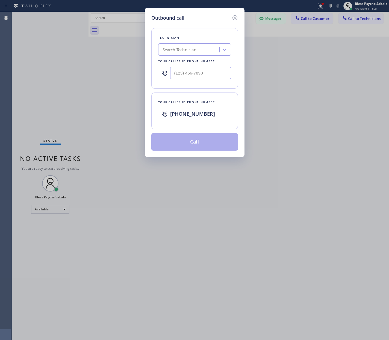
click at [233, 14] on div "Outbound call Technician Search Technician Your caller id phone number Your cal…" at bounding box center [195, 83] width 100 height 150
drag, startPoint x: 206, startPoint y: 70, endPoint x: 211, endPoint y: 80, distance: 10.7
click at [206, 71] on input "(___) ___-____" at bounding box center [200, 73] width 61 height 12
paste input "310) 466-1668"
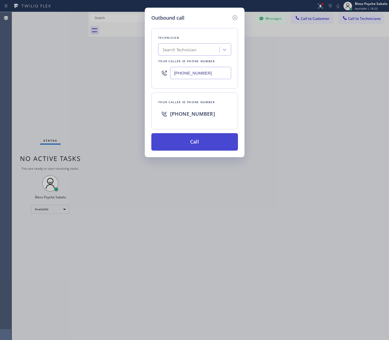
click at [204, 146] on button "Call" at bounding box center [194, 141] width 87 height 17
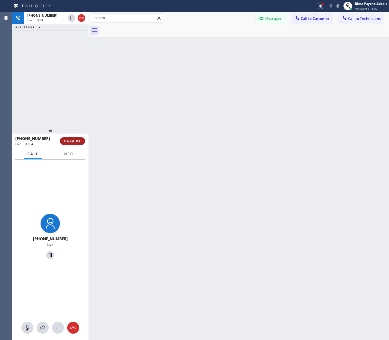
click at [80, 143] on button "HANG UP" at bounding box center [72, 141] width 25 height 8
drag, startPoint x: 80, startPoint y: 143, endPoint x: 90, endPoint y: 134, distance: 13.5
click at [80, 143] on button "HANG UP" at bounding box center [72, 141] width 25 height 8
click at [158, 108] on div "Back to Dashboard Change Sender ID Customers Technicians RD [PERSON_NAME] [DATE…" at bounding box center [238, 176] width 300 height 328
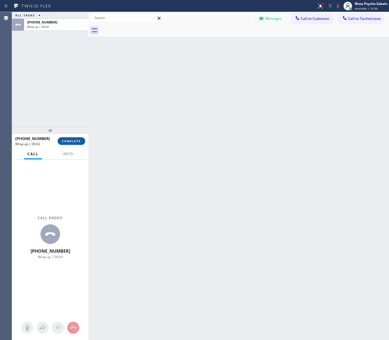
click at [79, 141] on span "COMPLETE" at bounding box center [71, 141] width 19 height 4
click at [163, 95] on div "Back to Dashboard Change Sender ID Customers Technicians RD [PERSON_NAME] [DATE…" at bounding box center [238, 176] width 300 height 328
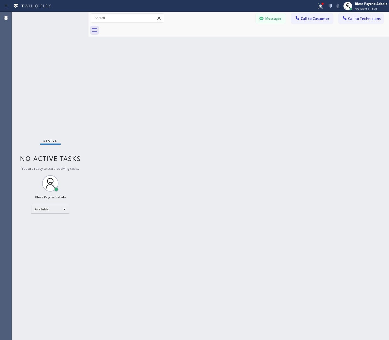
click at [205, 39] on div "Back to Dashboard Change Sender ID Customers Technicians RD [PERSON_NAME] [DATE…" at bounding box center [238, 176] width 300 height 328
click at [356, 20] on span "Call to Technicians" at bounding box center [364, 18] width 32 height 5
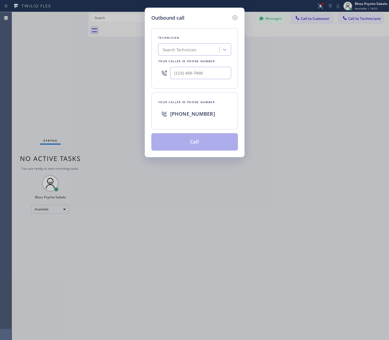
click at [205, 64] on div at bounding box center [194, 73] width 73 height 18
click at [208, 76] on input "(___) ___-____" at bounding box center [200, 73] width 61 height 12
paste input "310) 309-7181"
type input "[PHONE_NUMBER]"
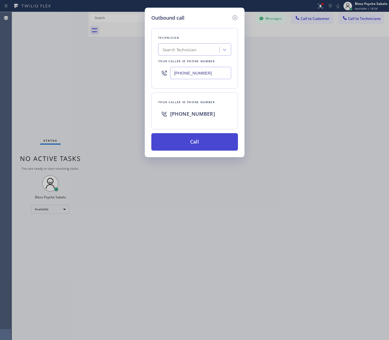
click at [203, 142] on button "Call" at bounding box center [194, 141] width 87 height 17
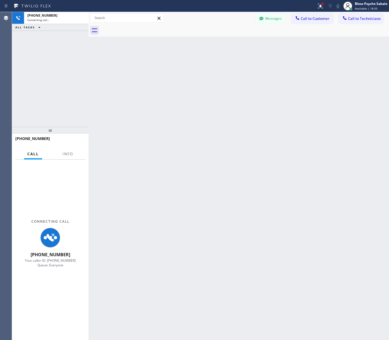
click at [162, 123] on div "Back to Dashboard Change Sender ID Customers Technicians RD [PERSON_NAME] [DATE…" at bounding box center [238, 176] width 300 height 328
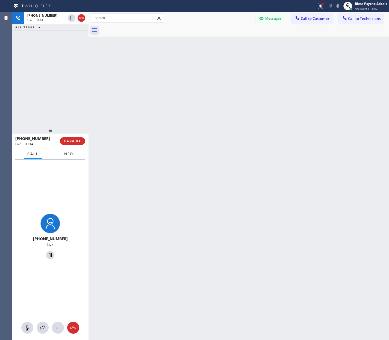
drag, startPoint x: 75, startPoint y: 151, endPoint x: 78, endPoint y: 144, distance: 7.0
click at [75, 150] on button "Info" at bounding box center [67, 154] width 17 height 11
click at [78, 144] on button "HANG UP" at bounding box center [72, 141] width 25 height 8
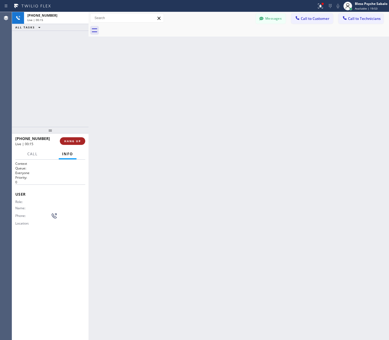
click at [78, 144] on button "HANG UP" at bounding box center [72, 141] width 25 height 8
click at [78, 142] on span "COMPLETE" at bounding box center [71, 141] width 19 height 4
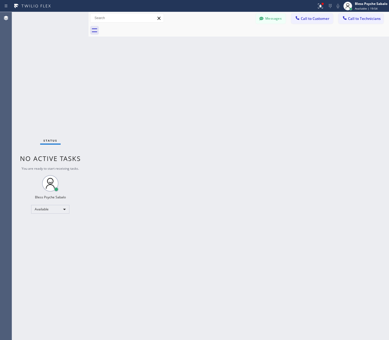
drag, startPoint x: 129, startPoint y: 120, endPoint x: 130, endPoint y: 111, distance: 9.9
click at [130, 113] on div "Back to Dashboard Change Sender ID Customers Technicians RD [PERSON_NAME] [DATE…" at bounding box center [238, 176] width 300 height 328
click at [230, 86] on div "Back to Dashboard Change Sender ID Customers Technicians RD [PERSON_NAME] [DATE…" at bounding box center [238, 176] width 300 height 328
drag, startPoint x: 274, startPoint y: 89, endPoint x: 285, endPoint y: 44, distance: 46.0
click at [274, 89] on div "Back to Dashboard Change Sender ID Customers Technicians RD [PERSON_NAME] [DATE…" at bounding box center [238, 176] width 300 height 328
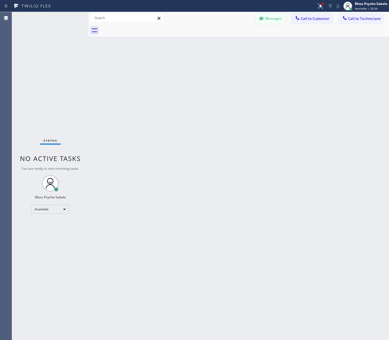
click at [281, 17] on button "Messages" at bounding box center [271, 18] width 30 height 10
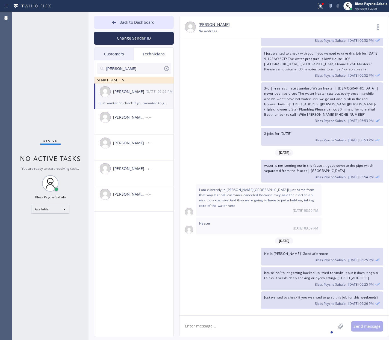
click at [162, 69] on input "[PERSON_NAME]" at bounding box center [135, 68] width 58 height 11
drag, startPoint x: 58, startPoint y: 68, endPoint x: 104, endPoint y: 72, distance: 45.6
click at [58, 68] on div "Status No active tasks You are ready to start receiving tasks. Bless Psyche Sab…" at bounding box center [50, 176] width 76 height 328
click at [184, 99] on div "3-6 | Free estimate Standard Water heater | [DEMOGRAPHIC_DATA] | never been ser…" at bounding box center [281, 104] width 204 height 44
click at [165, 71] on icon at bounding box center [166, 68] width 7 height 7
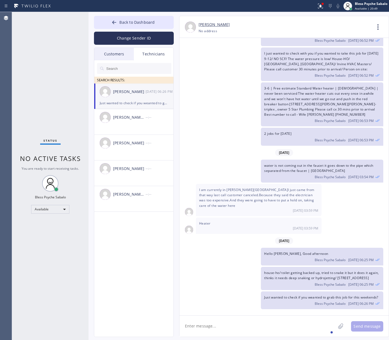
click at [165, 67] on input "text" at bounding box center [139, 68] width 66 height 11
click at [152, 53] on div "Technicians" at bounding box center [154, 54] width 40 height 13
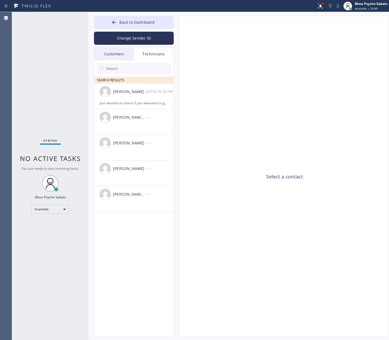
click at [119, 54] on div "Customers" at bounding box center [114, 54] width 40 height 13
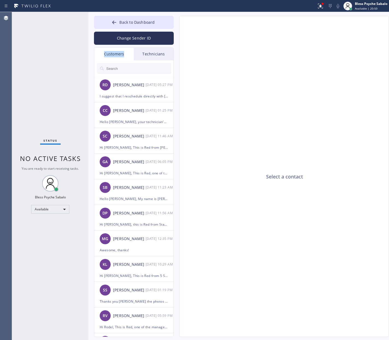
click at [119, 54] on div "Customers" at bounding box center [114, 54] width 40 height 13
click at [149, 56] on div "Technicians" at bounding box center [154, 54] width 40 height 13
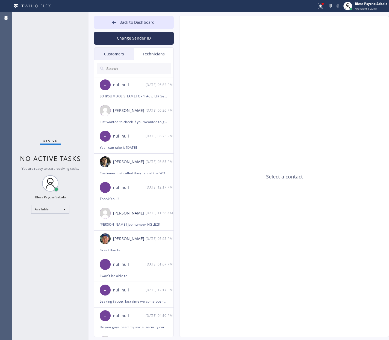
click at [98, 55] on div "Customers" at bounding box center [114, 54] width 40 height 13
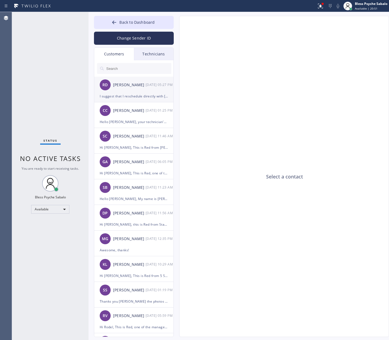
click at [141, 90] on div "RD [PERSON_NAME] [DATE] 05:27 PM" at bounding box center [134, 85] width 80 height 16
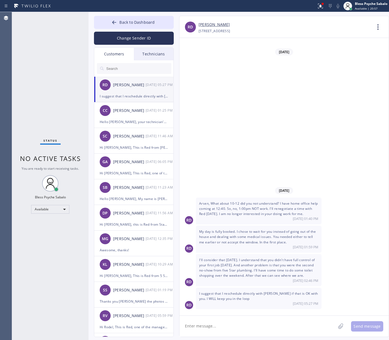
click at [234, 318] on textarea at bounding box center [257, 326] width 156 height 21
click at [247, 320] on textarea at bounding box center [257, 326] width 156 height 21
click at [247, 332] on textarea at bounding box center [257, 326] width 156 height 21
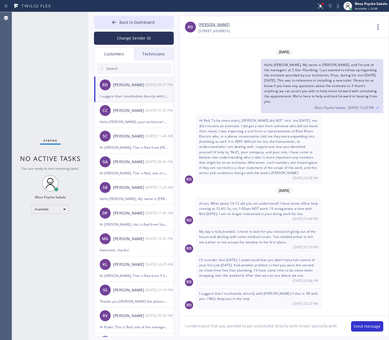
click at [301, 329] on textarea "I understand that you wanted to get scheduled directly with Arsen specially with" at bounding box center [262, 326] width 166 height 21
drag, startPoint x: 301, startPoint y: 329, endPoint x: 270, endPoint y: 319, distance: 32.6
click at [270, 319] on textarea "I understand that you wanted to get scheduled directly with Arsen specially with" at bounding box center [262, 326] width 166 height 21
click at [335, 325] on textarea "I understand that you wanted to get scheduled directly with Arsen specially with" at bounding box center [262, 326] width 166 height 21
click at [205, 201] on span "Arsen, What about 10-12 did you not understand? I have home office help coming …" at bounding box center [258, 208] width 118 height 15
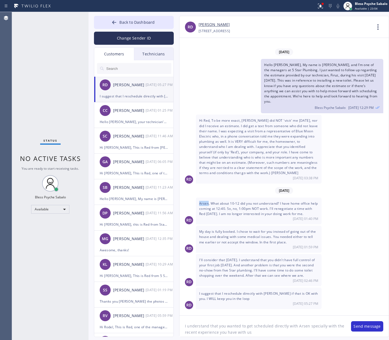
click at [205, 201] on span "Arsen, What about 10-12 did you not understand? I have home office help coming …" at bounding box center [258, 208] width 118 height 15
copy span "Arsen"
click at [185, 328] on textarea "I understand that you wanted to get scheduled directly with Arsen specially wit…" at bounding box center [262, 326] width 166 height 21
paste textarea "Arsen"
click at [241, 327] on textarea "Thank you for you response [PERSON_NAME] understand that you wanted to get sche…" at bounding box center [262, 326] width 166 height 21
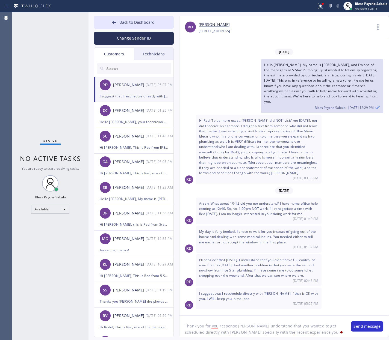
click at [241, 327] on textarea "Thank you for you response [PERSON_NAME] understand that you wanted to get sche…" at bounding box center [262, 326] width 166 height 21
click at [296, 330] on div "had [GEOGRAPHIC_DATA] Hide Advanced Edits Add to Dictionary Your trial ends [DA…" at bounding box center [301, 321] width 25 height 18
click at [239, 327] on textarea "Thank you for you response [PERSON_NAME], understand that you wanted to get sch…" at bounding box center [262, 326] width 166 height 21
click at [252, 327] on textarea "Thank you for you response [PERSON_NAME], understand that you wanted to get sch…" at bounding box center [262, 326] width 166 height 21
click at [300, 315] on div "had" at bounding box center [304, 316] width 10 height 9
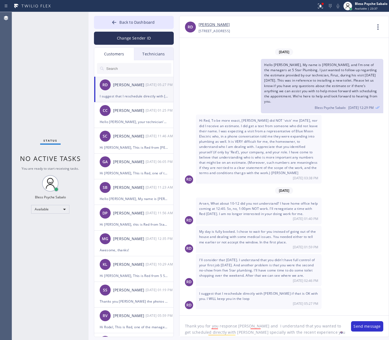
click at [324, 332] on textarea "Thank you for you response [PERSON_NAME] and I understand that you wanted to ge…" at bounding box center [262, 326] width 166 height 21
click at [318, 318] on div "us." at bounding box center [320, 316] width 8 height 9
click at [325, 333] on textarea "Thank you for you response [PERSON_NAME] and I understand that you wanted to ge…" at bounding box center [262, 326] width 166 height 21
click at [337, 328] on textarea "Thank you for you response [PERSON_NAME] and I understand that you wanted to ge…" at bounding box center [262, 326] width 166 height 21
click at [337, 332] on textarea "Thank you for you response [PERSON_NAME] and I understand that you wanted to ge…" at bounding box center [262, 326] width 166 height 21
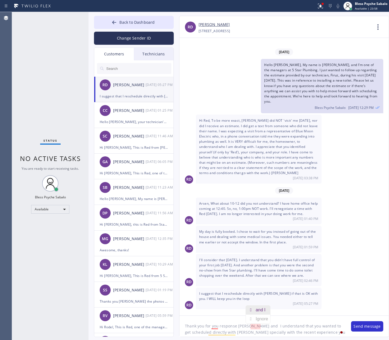
click at [262, 309] on div "and I" at bounding box center [262, 310] width 12 height 9
click at [285, 333] on textarea "Thank you for you response [PERSON_NAME] and I understand that you wanted to ge…" at bounding box center [262, 326] width 166 height 21
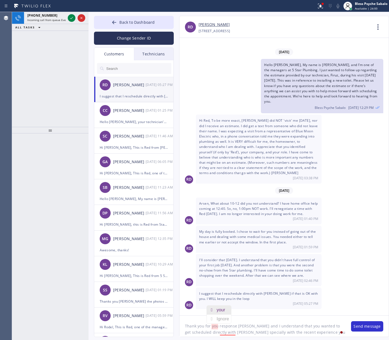
click at [220, 310] on div "your" at bounding box center [222, 310] width 11 height 9
click at [63, 14] on div "[PHONE_NUMBER]" at bounding box center [46, 15] width 38 height 5
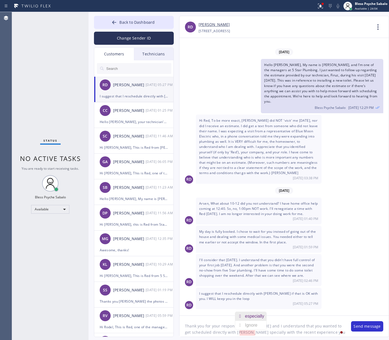
click at [254, 316] on div "especially" at bounding box center [255, 316] width 21 height 9
drag, startPoint x: 335, startPoint y: 332, endPoint x: 351, endPoint y: 334, distance: 16.5
click at [335, 333] on textarea "Thank you for your response [PERSON_NAME] and I understand that you wanted to g…" at bounding box center [262, 326] width 166 height 21
click at [237, 330] on textarea "Thank you for your response [PERSON_NAME] and I understand that you wanted to g…" at bounding box center [262, 326] width 166 height 21
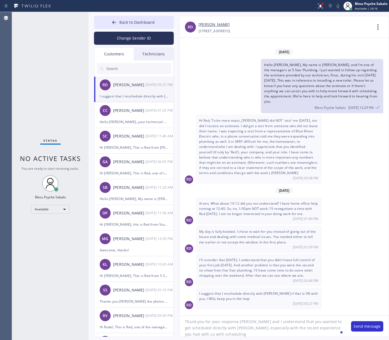
click at [234, 336] on textarea "Thank you for your response [PERSON_NAME] and I understand that you wanted to g…" at bounding box center [262, 326] width 166 height 21
type textarea "Thank you for your response [PERSON_NAME] and I understand that you wanted to g…"
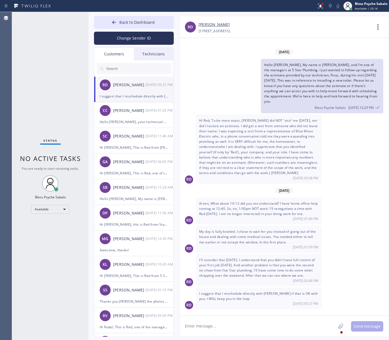
scroll to position [0, 0]
drag, startPoint x: 258, startPoint y: 325, endPoint x: 270, endPoint y: 307, distance: 21.8
click at [258, 325] on textarea at bounding box center [257, 326] width 156 height 21
paste textarea "Hi [PERSON_NAME], Thank you for your message. I completely understand your pref…"
type textarea "Hi [PERSON_NAME], Thank you for your message. I completely understand your pref…"
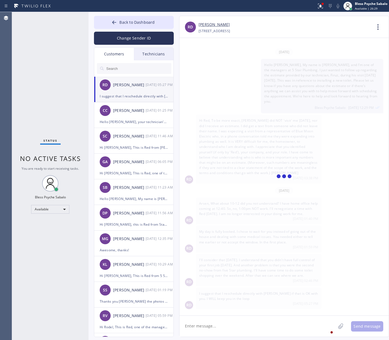
scroll to position [64, 0]
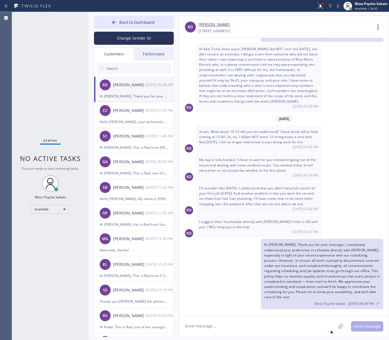
click at [190, 73] on div "RD" at bounding box center [187, 77] width 16 height 69
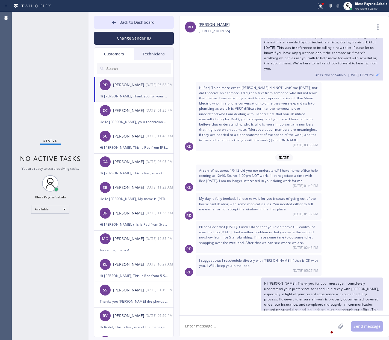
scroll to position [64, 0]
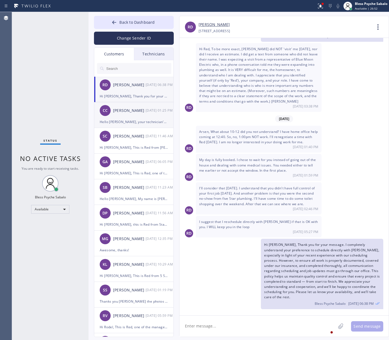
click at [145, 121] on div "Hello [PERSON_NAME], your technician's ETA is between even 12-12:30PM" at bounding box center [134, 122] width 68 height 6
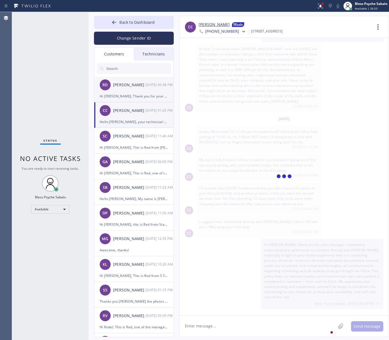
scroll to position [0, 0]
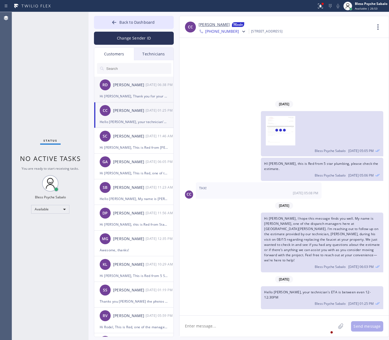
click at [143, 93] on div "Hi [PERSON_NAME], Thank you for your message. I completely understand your pref…" at bounding box center [134, 96] width 68 height 6
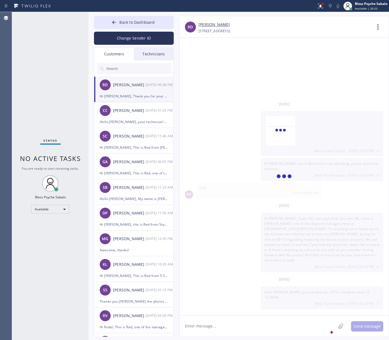
scroll to position [64, 0]
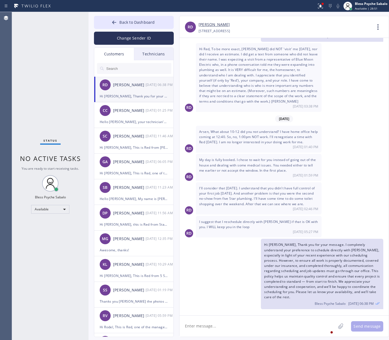
click at [67, 28] on div "Status No active tasks You are ready to start receiving tasks. Bless Psyche Sab…" at bounding box center [50, 176] width 76 height 328
click at [143, 51] on div "Technicians" at bounding box center [154, 54] width 40 height 13
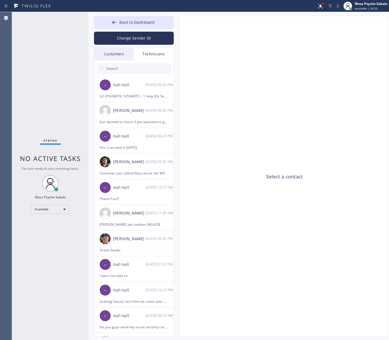
click at [139, 31] on div "Change Sender ID" at bounding box center [134, 37] width 80 height 16
click at [143, 24] on span "Back to Dashboard" at bounding box center [136, 22] width 35 height 5
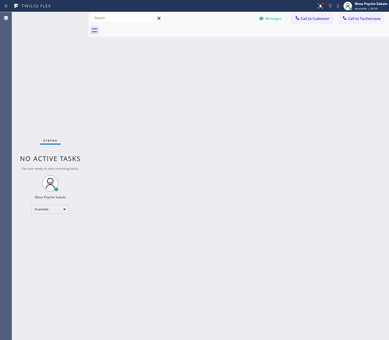
click at [271, 30] on div at bounding box center [244, 30] width 288 height 12
click at [310, 20] on span "Call to Customer" at bounding box center [315, 18] width 29 height 5
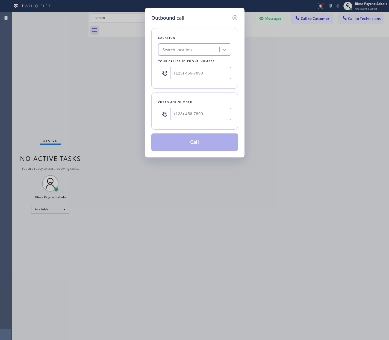
click at [209, 48] on div "Search location" at bounding box center [190, 50] width 60 height 10
type input "5 star plumb"
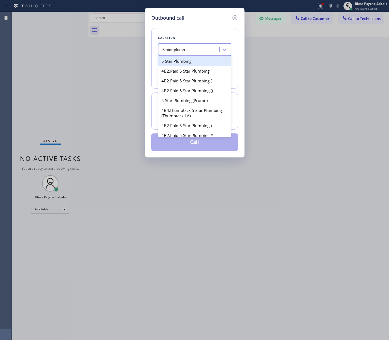
click at [205, 64] on div "5 Star Plumbing" at bounding box center [194, 61] width 73 height 10
type input "[PHONE_NUMBER]"
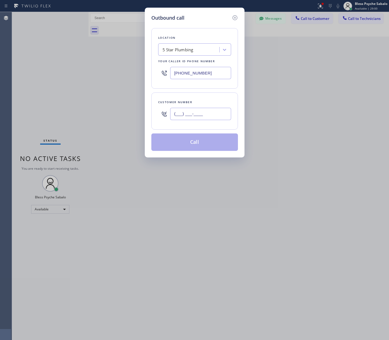
click at [210, 115] on input "(___) ___-____" at bounding box center [200, 114] width 61 height 12
paste input "310) 420-7772"
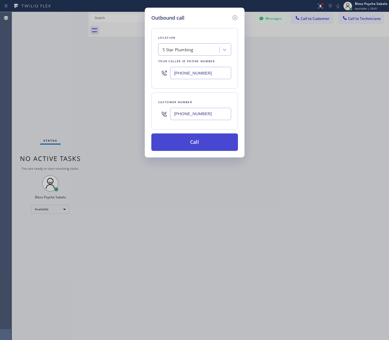
type input "[PHONE_NUMBER]"
click at [211, 150] on button "Call" at bounding box center [194, 142] width 87 height 17
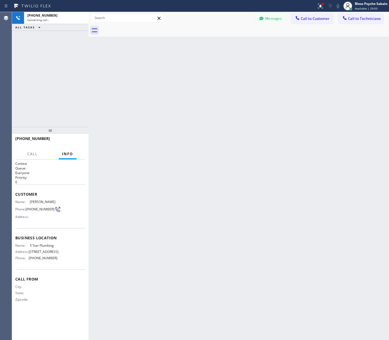
click at [223, 134] on div "Back to Dashboard Change Sender ID Customers Technicians RD [PERSON_NAME] [DATE…" at bounding box center [238, 176] width 300 height 328
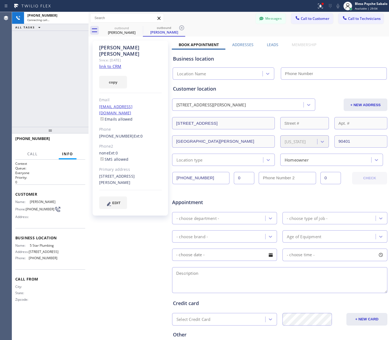
click at [49, 67] on div "[PHONE_NUMBER] Connecting call… ALL TASKS ALL TASKS ACTIVE TASKS TASKS IN WRAP …" at bounding box center [50, 69] width 76 height 115
type input "[PHONE_NUMBER]"
click at [49, 68] on div "[PHONE_NUMBER] Connecting call… ALL TASKS ALL TASKS ACTIVE TASKS TASKS IN WRAP …" at bounding box center [50, 69] width 76 height 115
click at [59, 88] on div "[PHONE_NUMBER] Live | 00:03 ALL TASKS ALL TASKS ACTIVE TASKS TASKS IN WRAP UP" at bounding box center [50, 69] width 76 height 115
click at [82, 81] on div "[PHONE_NUMBER] Live | 01:14 ALL TASKS ALL TASKS ACTIVE TASKS TASKS IN WRAP UP" at bounding box center [50, 69] width 76 height 115
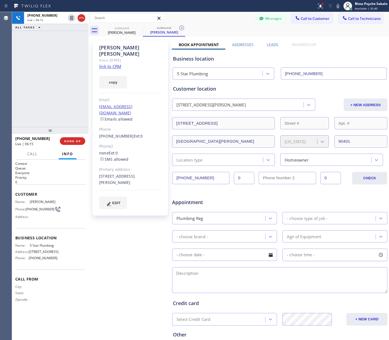
click at [200, 11] on div "Status report Issues detected These issues could affect your workflow. Please c…" at bounding box center [194, 6] width 389 height 12
click at [210, 28] on div "outbound [PERSON_NAME] outbound [PERSON_NAME]" at bounding box center [244, 30] width 288 height 12
click at [263, 16] on button "Messages" at bounding box center [271, 18] width 30 height 10
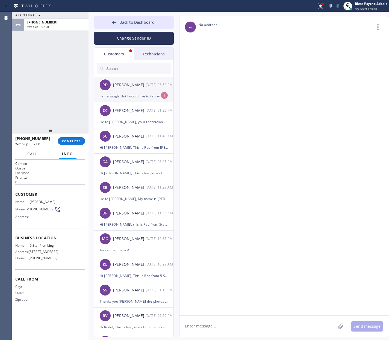
click at [145, 89] on div "RD [PERSON_NAME] [DATE] 06:52 PM" at bounding box center [134, 85] width 80 height 16
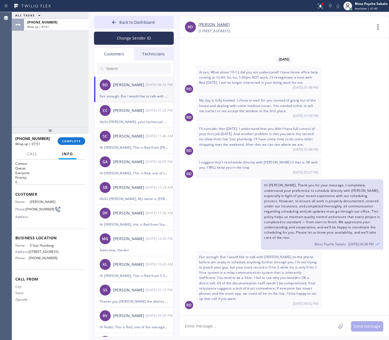
click at [67, 147] on div "[PHONE_NUMBER] Wrap up | 07:51 COMPLETE" at bounding box center [50, 141] width 70 height 14
click at [75, 141] on span "COMPLETE" at bounding box center [71, 141] width 19 height 4
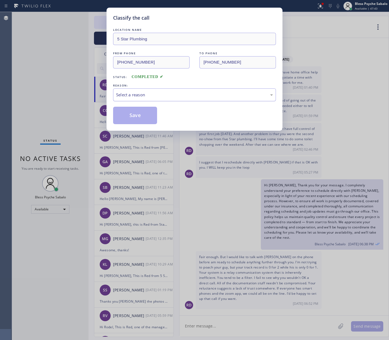
click at [158, 97] on div "Select a reason" at bounding box center [194, 95] width 157 height 6
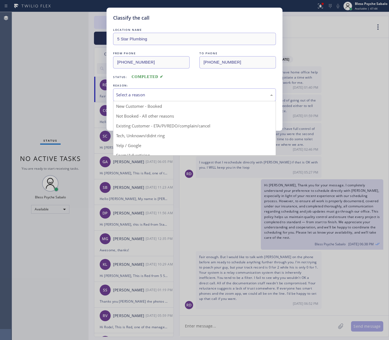
drag, startPoint x: 164, startPoint y: 126, endPoint x: 162, endPoint y: 121, distance: 5.9
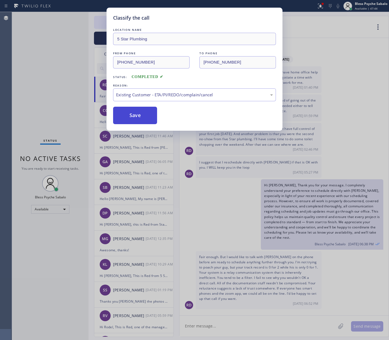
click at [142, 110] on button "Save" at bounding box center [135, 115] width 44 height 17
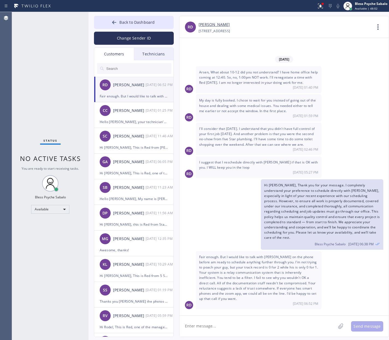
drag, startPoint x: 58, startPoint y: 67, endPoint x: 68, endPoint y: 0, distance: 67.7
click at [57, 66] on div "Status No active tasks You are ready to start receiving tasks. Bless Psyche Sab…" at bounding box center [50, 176] width 76 height 328
click at [139, 20] on span "Back to Dashboard" at bounding box center [136, 22] width 35 height 5
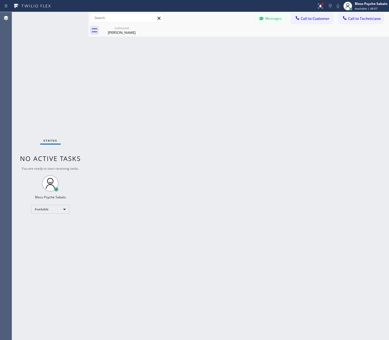
click at [199, 98] on div "Back to Dashboard Change Sender ID Customers Technicians RD [PERSON_NAME] [DATE…" at bounding box center [238, 176] width 300 height 328
click at [220, 64] on div "Back to Dashboard Change Sender ID Customers Technicians RD [PERSON_NAME] [DATE…" at bounding box center [238, 176] width 300 height 328
click at [360, 22] on button "Call to Technicians" at bounding box center [360, 18] width 45 height 10
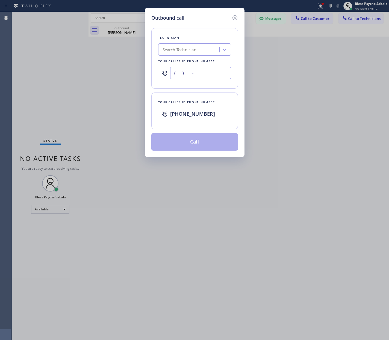
click at [209, 75] on input "(___) ___-____" at bounding box center [200, 73] width 61 height 12
paste input "650) 714-7771"
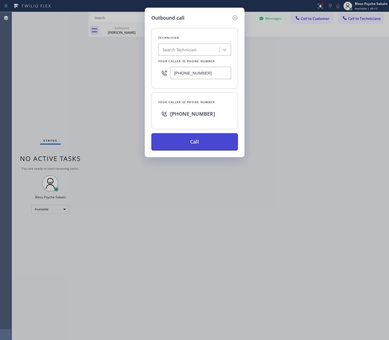
click at [202, 144] on button "Call" at bounding box center [194, 141] width 87 height 17
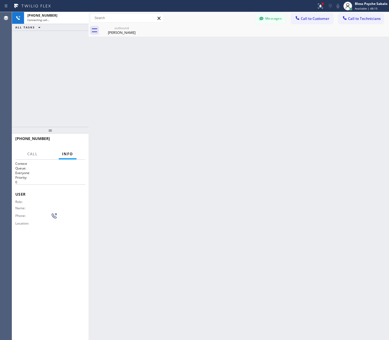
click at [161, 62] on div "Back to Dashboard Change Sender ID Customers Technicians RD [PERSON_NAME] [DATE…" at bounding box center [238, 176] width 300 height 328
drag, startPoint x: 82, startPoint y: 17, endPoint x: 92, endPoint y: 30, distance: 16.2
click at [83, 17] on icon at bounding box center [81, 18] width 7 height 7
click at [153, 84] on div "Back to Dashboard Change Sender ID Customers Technicians RD [PERSON_NAME] [DATE…" at bounding box center [238, 176] width 300 height 328
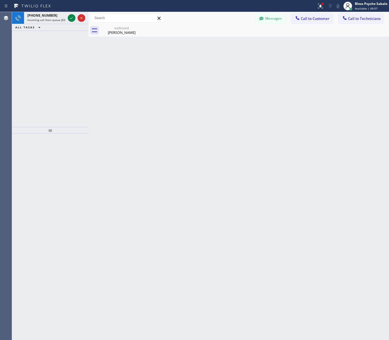
drag, startPoint x: 144, startPoint y: 57, endPoint x: 84, endPoint y: 40, distance: 62.4
click at [143, 56] on div "Back to Dashboard Change Sender ID Customers Technicians RD [PERSON_NAME] [DATE…" at bounding box center [238, 176] width 300 height 328
click at [38, 19] on span "Incoming call from queue [DSRs]" at bounding box center [48, 20] width 42 height 4
click at [111, 78] on div "Back to Dashboard Change Sender ID Customers Technicians RD [PERSON_NAME] [DATE…" at bounding box center [238, 176] width 300 height 328
click at [42, 25] on div "Reserved" at bounding box center [46, 27] width 38 height 4
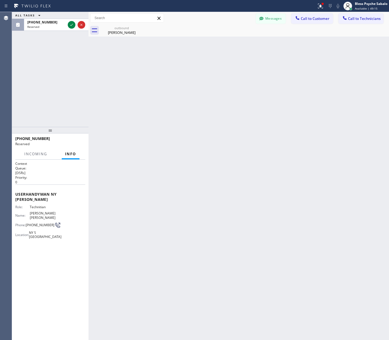
click at [98, 82] on div "Back to Dashboard Change Sender ID Customers Technicians RD [PERSON_NAME] [DATE…" at bounding box center [238, 176] width 300 height 328
click at [83, 25] on icon at bounding box center [81, 25] width 7 height 7
click at [102, 66] on div "Back to Dashboard Change Sender ID Customers Technicians RD [PERSON_NAME] [DATE…" at bounding box center [238, 176] width 300 height 328
click at [144, 51] on div "Back to Dashboard Change Sender ID Customers Technicians RD [PERSON_NAME] [DATE…" at bounding box center [238, 176] width 300 height 328
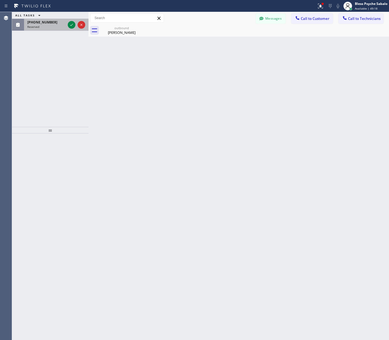
click at [77, 26] on div at bounding box center [77, 25] width 20 height 12
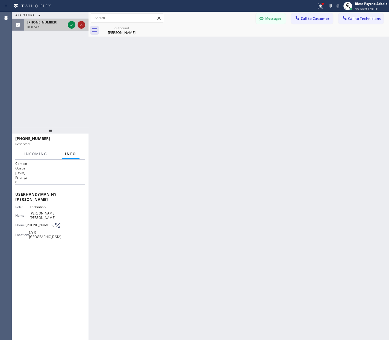
click at [79, 26] on icon at bounding box center [81, 25] width 7 height 7
click at [90, 56] on div at bounding box center [90, 176] width 0 height 328
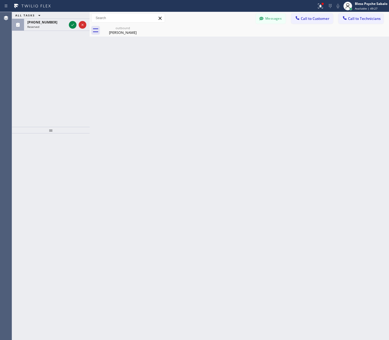
click at [138, 65] on div "Back to Dashboard Change Sender ID Customers Technicians RD [PERSON_NAME] [DATE…" at bounding box center [239, 176] width 299 height 328
click at [348, 19] on span "Call to Technicians" at bounding box center [364, 18] width 32 height 5
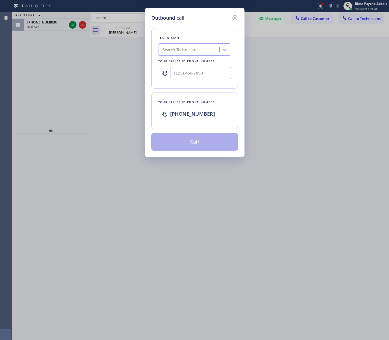
click at [239, 15] on div "Outbound call Technician Search Technician Your caller id phone number Your cal…" at bounding box center [195, 83] width 100 height 150
click at [258, 51] on div "Outbound call Technician Search Technician Your caller id phone number Your cal…" at bounding box center [194, 170] width 389 height 340
click at [194, 88] on div "Technician Search Technician Your caller id phone number" at bounding box center [194, 58] width 87 height 61
click at [199, 79] on input "(___) ___-____" at bounding box center [200, 73] width 61 height 12
paste input "650) 714-7771"
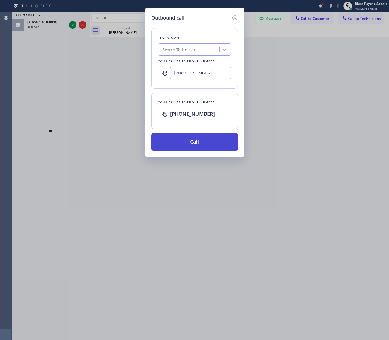
type input "[PHONE_NUMBER]"
click at [201, 141] on button "Call" at bounding box center [194, 141] width 87 height 17
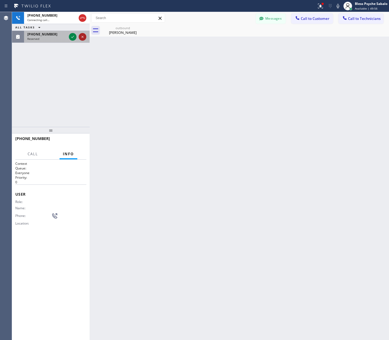
click at [81, 39] on icon at bounding box center [82, 37] width 7 height 7
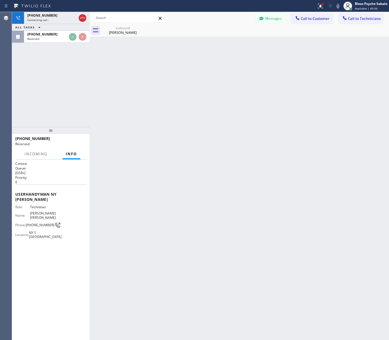
click at [81, 39] on div "[PHONE_NUMBER] Connecting call… ALL TASKS ALL TASKS ACTIVE TASKS TASKS IN WRAP …" at bounding box center [51, 69] width 78 height 115
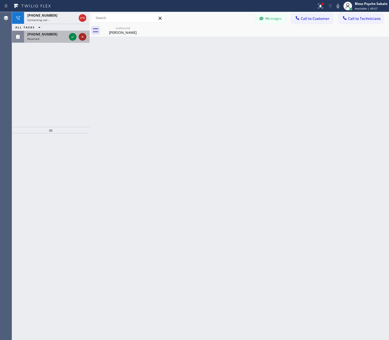
click at [84, 37] on icon at bounding box center [82, 37] width 7 height 7
click at [72, 38] on icon at bounding box center [72, 37] width 7 height 7
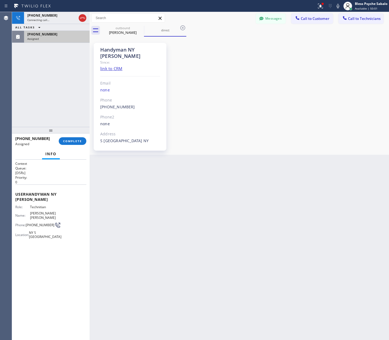
drag, startPoint x: 57, startPoint y: 75, endPoint x: 72, endPoint y: 62, distance: 19.9
click at [58, 75] on div "[PHONE_NUMBER] Connecting call… ALL TASKS ALL TASKS ACTIVE TASKS TASKS IN WRAP …" at bounding box center [51, 69] width 78 height 115
click at [42, 21] on span "Connecting call…" at bounding box center [38, 20] width 22 height 4
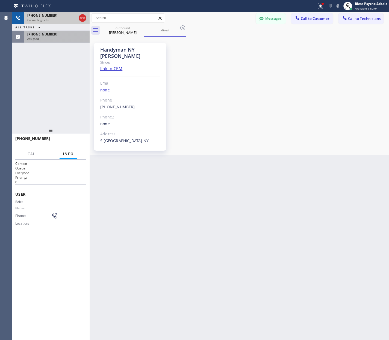
click at [42, 19] on span "Connecting call…" at bounding box center [38, 20] width 22 height 4
click at [156, 33] on div "direct" at bounding box center [164, 30] width 41 height 12
click at [108, 37] on div "Handyman NY [PERSON_NAME] Since: link to CRM Email none Phone [PHONE_NUMBER] Ou…" at bounding box center [239, 96] width 299 height 118
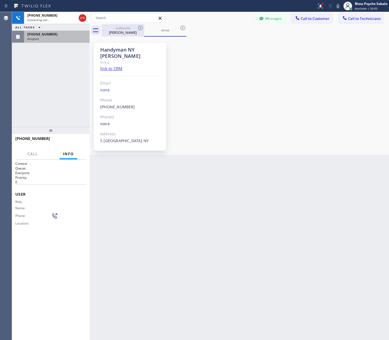
click at [115, 32] on div "[PERSON_NAME]" at bounding box center [122, 32] width 41 height 5
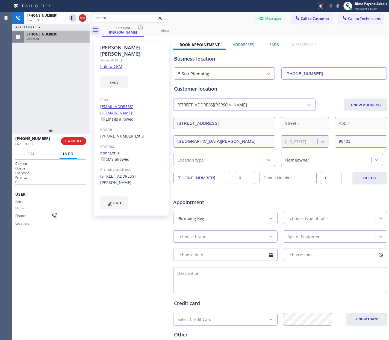
click at [52, 87] on div "[PHONE_NUMBER] Live | 00:33 ALL TASKS ALL TASKS ACTIVE TASKS TASKS IN WRAP UP […" at bounding box center [51, 69] width 78 height 115
click at [74, 143] on button "HANG UP" at bounding box center [73, 141] width 25 height 8
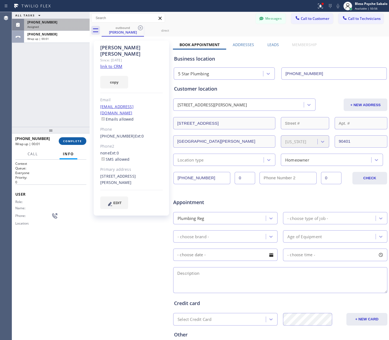
click at [75, 141] on span "COMPLETE" at bounding box center [72, 141] width 19 height 4
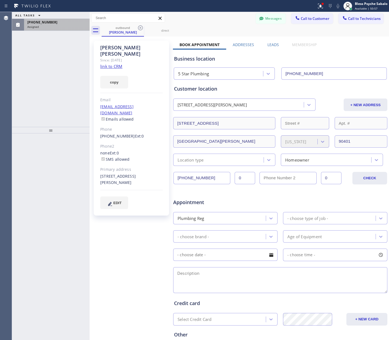
click at [56, 25] on div "Assigned" at bounding box center [56, 27] width 59 height 4
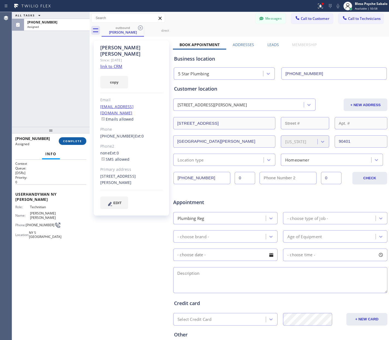
click at [69, 143] on button "COMPLETE" at bounding box center [73, 141] width 28 height 8
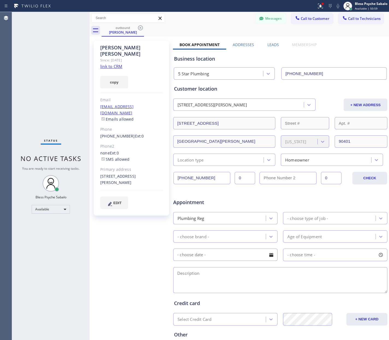
click at [56, 98] on div "Status No active tasks You are ready to start receiving tasks. Bless Psyche Sab…" at bounding box center [51, 176] width 78 height 328
drag, startPoint x: 262, startPoint y: 22, endPoint x: 263, endPoint y: 19, distance: 3.1
click at [262, 20] on button "Messages" at bounding box center [271, 18] width 30 height 10
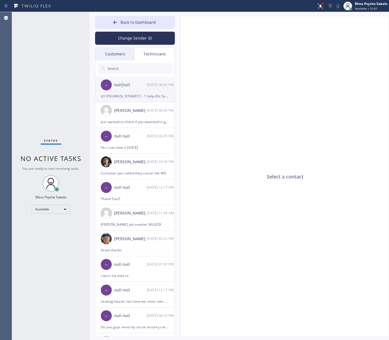
drag, startPoint x: 121, startPoint y: 92, endPoint x: 125, endPoint y: 92, distance: 3.3
click at [122, 92] on div "-- null null [DATE] 06:32 PM" at bounding box center [135, 85] width 80 height 16
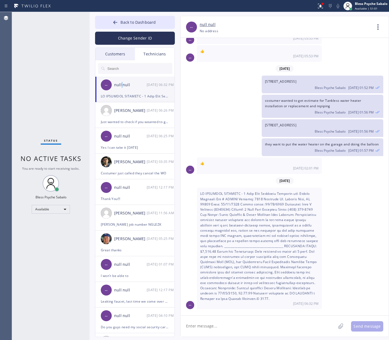
scroll to position [85, 0]
click at [143, 116] on div "[PERSON_NAME] [DATE] 06:26 PM" at bounding box center [135, 110] width 80 height 16
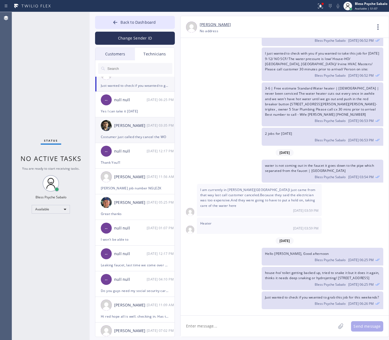
scroll to position [0, 0]
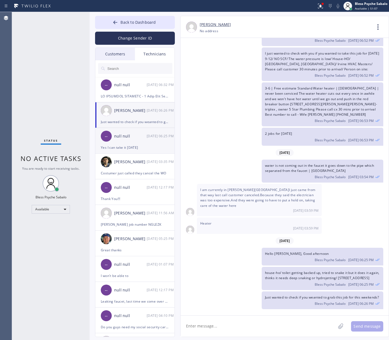
click at [147, 143] on div "-- null null [DATE] 06:25 PM" at bounding box center [135, 136] width 80 height 16
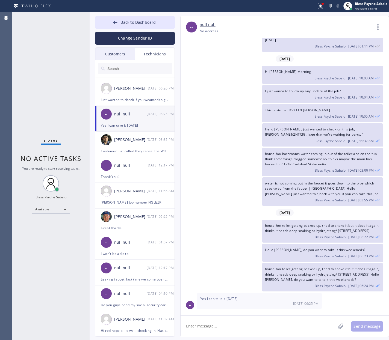
scroll to position [73, 0]
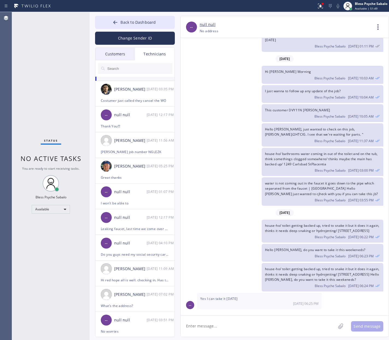
click at [256, 319] on textarea at bounding box center [257, 326] width 155 height 21
click at [255, 319] on textarea at bounding box center [257, 326] width 155 height 21
type textarea "Hello [PERSON_NAME] it was scheduled for [DATE] We'll assigned it to you"
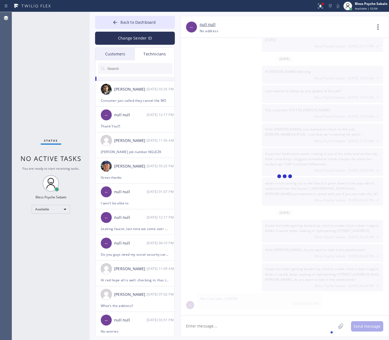
scroll to position [3578, 0]
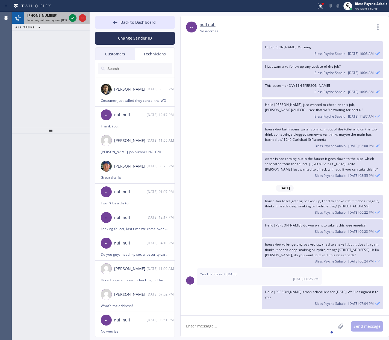
click at [37, 17] on span "[PHONE_NUMBER]" at bounding box center [42, 15] width 30 height 5
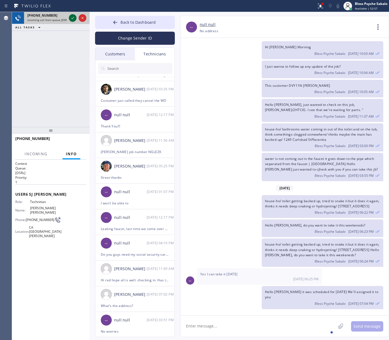
click at [69, 18] on icon at bounding box center [72, 18] width 7 height 7
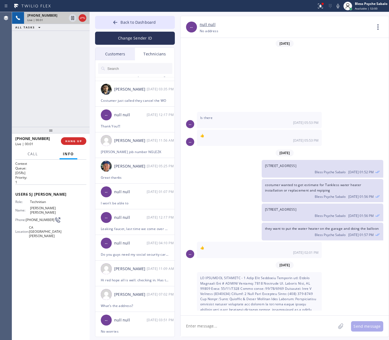
scroll to position [85, 0]
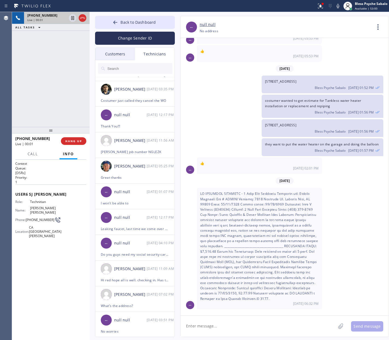
click at [25, 93] on div "[PHONE_NUMBER] Live | 00:01 ALL TASKS ALL TASKS ACTIVE TASKS TASKS IN WRAP UP" at bounding box center [51, 69] width 78 height 115
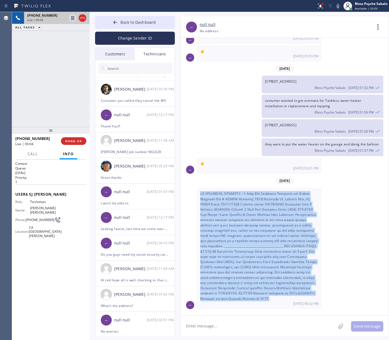
drag, startPoint x: 197, startPoint y: 191, endPoint x: 289, endPoint y: 298, distance: 140.7
click at [290, 299] on div "[DATE] 06:32 PM" at bounding box center [259, 248] width 125 height 121
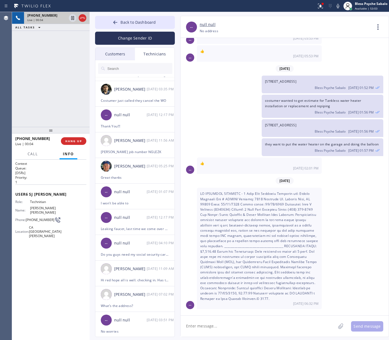
click at [279, 305] on div "[DATE] 06:32 PM" at bounding box center [259, 303] width 118 height 5
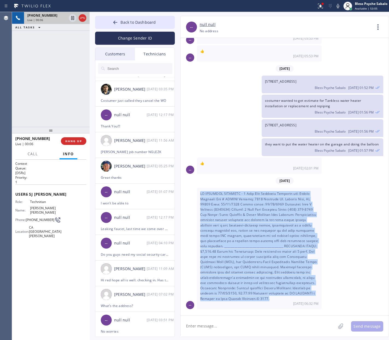
drag, startPoint x: 292, startPoint y: 298, endPoint x: 198, endPoint y: 188, distance: 144.7
click at [199, 188] on div "[DATE] 06:32 PM" at bounding box center [259, 248] width 125 height 121
click at [200, 198] on div "[DATE] 06:32 PM" at bounding box center [259, 248] width 125 height 121
drag, startPoint x: 199, startPoint y: 194, endPoint x: 289, endPoint y: 296, distance: 136.4
click at [289, 296] on div "[DATE] 06:32 PM" at bounding box center [259, 248] width 125 height 121
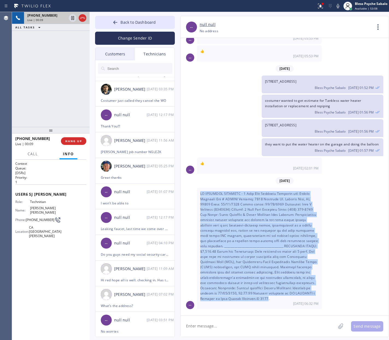
click at [289, 300] on span at bounding box center [259, 245] width 118 height 109
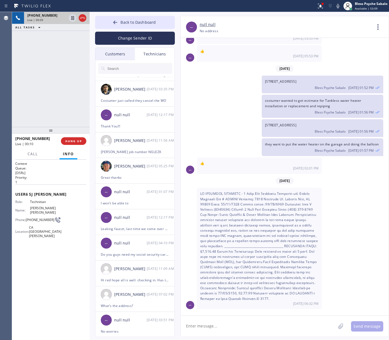
click at [290, 298] on span at bounding box center [259, 245] width 118 height 109
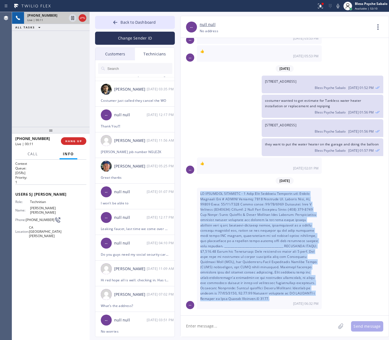
drag, startPoint x: 291, startPoint y: 298, endPoint x: 200, endPoint y: 195, distance: 136.8
click at [200, 195] on div "[DATE] 06:32 PM" at bounding box center [259, 248] width 125 height 121
click at [231, 231] on span at bounding box center [259, 245] width 118 height 109
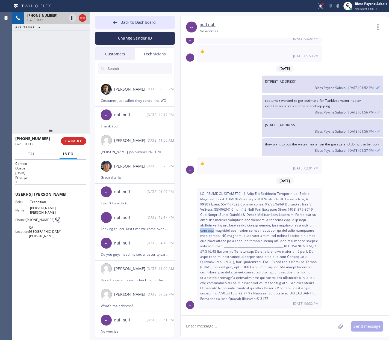
click at [232, 231] on span at bounding box center [259, 245] width 118 height 109
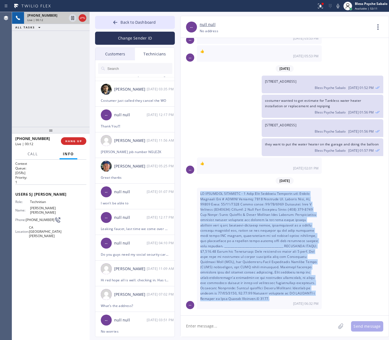
click at [232, 231] on span at bounding box center [259, 245] width 118 height 109
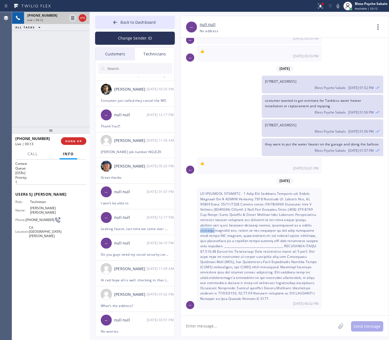
click at [232, 230] on span at bounding box center [259, 245] width 118 height 109
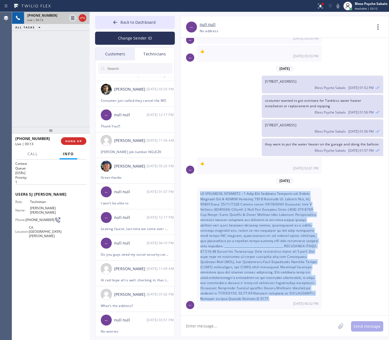
click at [232, 230] on span at bounding box center [259, 245] width 118 height 109
click at [231, 229] on span at bounding box center [259, 245] width 118 height 109
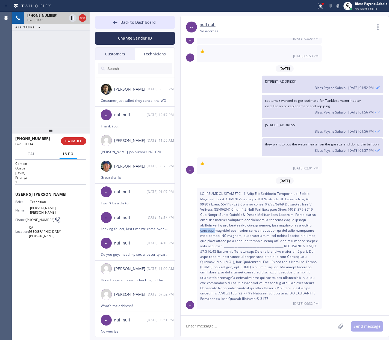
click at [231, 229] on span at bounding box center [259, 245] width 118 height 109
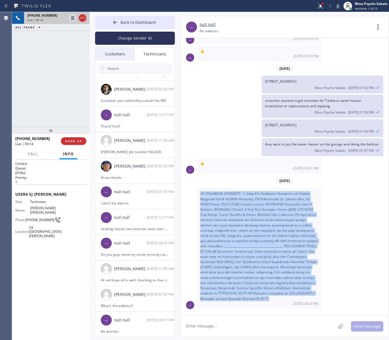
click at [231, 229] on span at bounding box center [259, 245] width 118 height 109
click at [230, 228] on span at bounding box center [259, 245] width 118 height 109
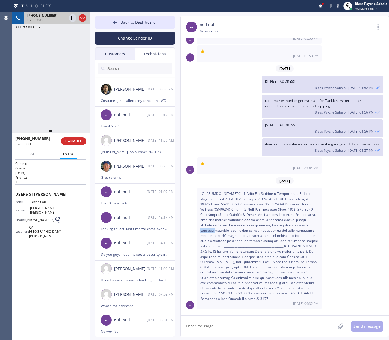
click at [230, 228] on span at bounding box center [259, 245] width 118 height 109
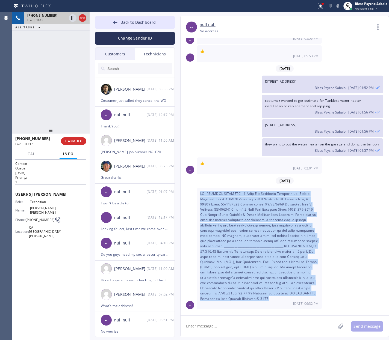
click at [230, 228] on span at bounding box center [259, 245] width 118 height 109
click at [324, 233] on div "-- [DATE] 06:32 PM" at bounding box center [284, 248] width 208 height 121
drag, startPoint x: 200, startPoint y: 192, endPoint x: 292, endPoint y: 299, distance: 140.9
click at [292, 300] on div "[DATE] 06:32 PM" at bounding box center [259, 248] width 125 height 121
click at [293, 297] on div "[DATE] 06:32 PM" at bounding box center [259, 248] width 125 height 121
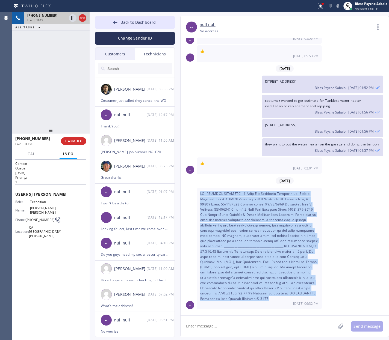
click at [293, 298] on div "[DATE] 06:32 PM" at bounding box center [259, 248] width 125 height 121
click at [292, 300] on div "[DATE] 06:32 PM" at bounding box center [259, 248] width 125 height 121
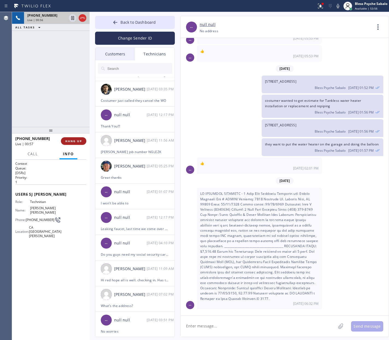
click at [66, 143] on span "HANG UP" at bounding box center [73, 141] width 17 height 4
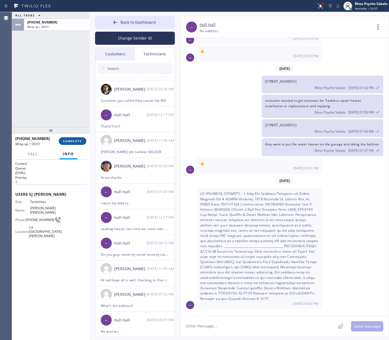
click at [69, 141] on span "COMPLETE" at bounding box center [72, 141] width 19 height 4
click at [76, 107] on div "ALL TASKS ALL TASKS ACTIVE TASKS TASKS IN WRAP UP [PHONE_NUMBER] Wrap up | 00:01" at bounding box center [51, 69] width 78 height 115
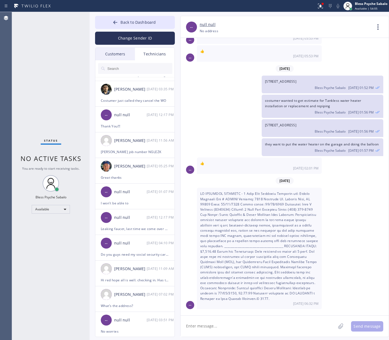
click at [209, 63] on div "[DATE]" at bounding box center [284, 68] width 208 height 11
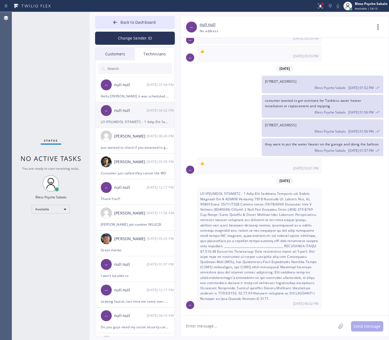
click at [136, 106] on div "-- null null [DATE] 06:32 PM" at bounding box center [135, 110] width 80 height 16
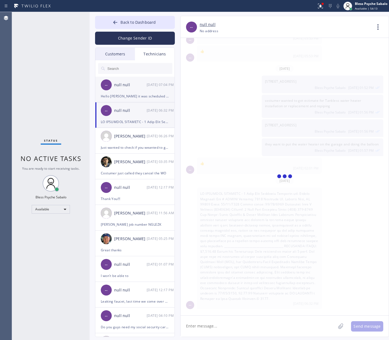
click at [139, 96] on div "Hello [PERSON_NAME] it was scheduled for [DATE] We'll assigned it to you" at bounding box center [135, 96] width 68 height 6
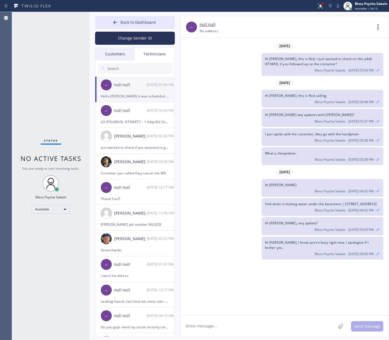
scroll to position [3578, 0]
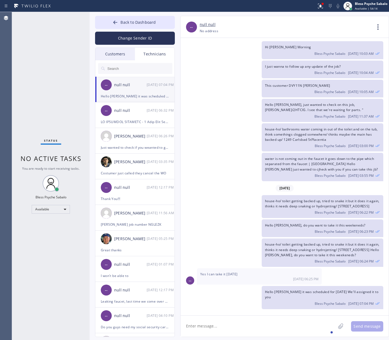
click at [269, 331] on textarea at bounding box center [257, 326] width 155 height 21
type textarea "We'll try to move it for [DATE] but if costumer declines that's gonna be [DATE]"
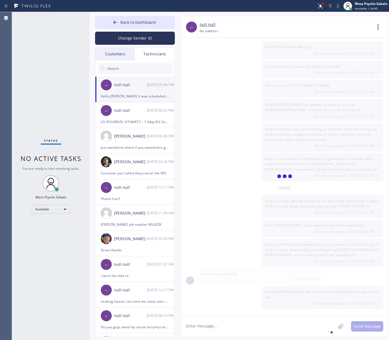
scroll to position [3602, 0]
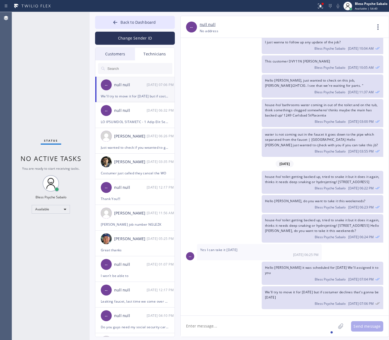
click at [32, 17] on div "Status No active tasks You are ready to start receiving tasks. Bless Psyche Sab…" at bounding box center [51, 176] width 78 height 328
click at [37, 4] on icon at bounding box center [32, 6] width 41 height 9
click at [319, 11] on button at bounding box center [320, 6] width 12 height 12
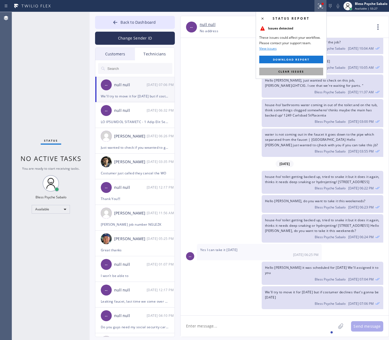
click at [299, 70] on span "Clear issues" at bounding box center [291, 72] width 26 height 4
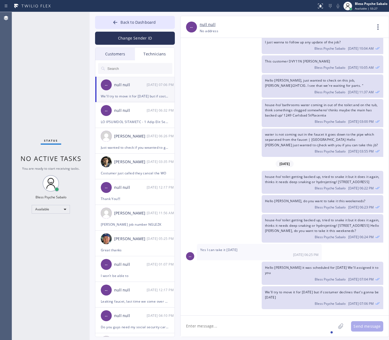
click at [240, 76] on div "Hello [PERSON_NAME], just wanted to check on this job, [PERSON_NAME]/2HTCIG. I …" at bounding box center [281, 86] width 203 height 23
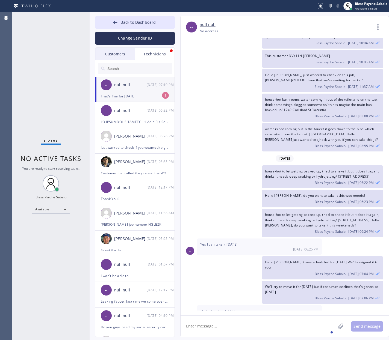
scroll to position [3620, 0]
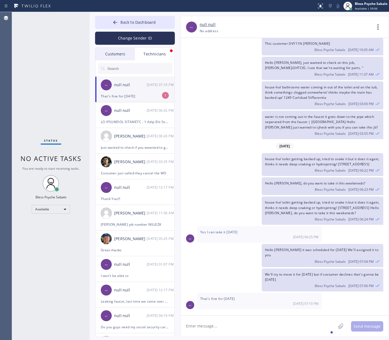
click at [155, 87] on div "[DATE] 07:10 PM" at bounding box center [161, 85] width 28 height 6
drag, startPoint x: 265, startPoint y: 325, endPoint x: 265, endPoint y: 317, distance: 7.7
click at [265, 324] on textarea at bounding box center [257, 326] width 155 height 21
click at [263, 313] on div "[DATE] Hi [PERSON_NAME], my name is Red. One of the dispatchers here at 5 star …" at bounding box center [284, 177] width 208 height 278
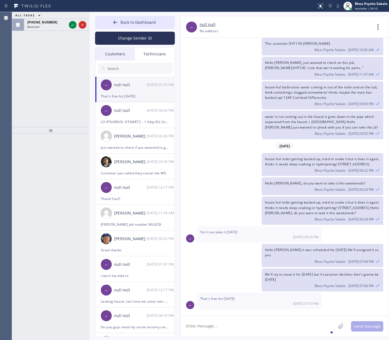
click at [259, 330] on textarea at bounding box center [257, 326] width 155 height 21
click at [51, 30] on div "[PHONE_NUMBER] Reserved" at bounding box center [51, 25] width 78 height 12
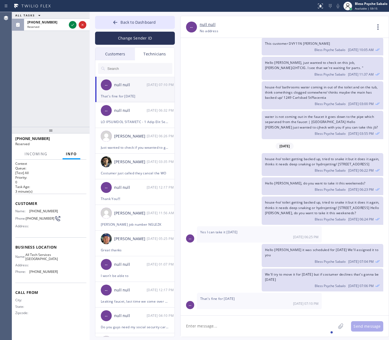
click at [211, 327] on textarea at bounding box center [257, 326] width 155 height 21
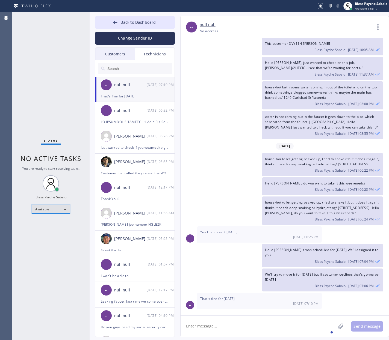
click at [53, 208] on div "Available" at bounding box center [51, 209] width 38 height 9
click at [54, 218] on li "Offline" at bounding box center [50, 217] width 37 height 7
drag, startPoint x: 244, startPoint y: 339, endPoint x: 248, endPoint y: 331, distance: 9.0
click at [245, 337] on div "Back to Dashboard Change Sender ID Customers Technicians RD [PERSON_NAME] [DATE…" at bounding box center [239, 176] width 299 height 328
click at [248, 325] on textarea at bounding box center [257, 326] width 155 height 21
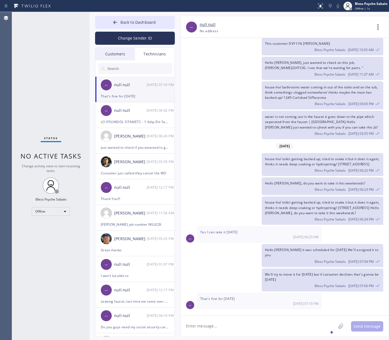
type textarea "H"
type textarea "Got it"
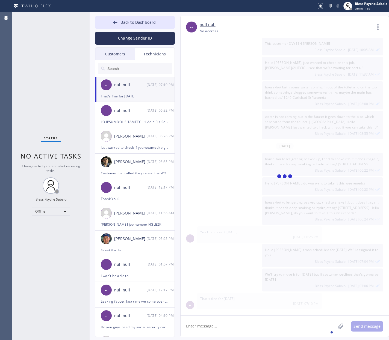
scroll to position [3639, 0]
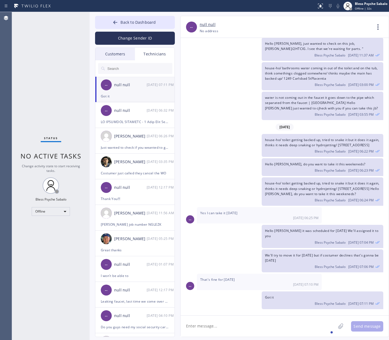
click at [123, 60] on div at bounding box center [135, 68] width 80 height 16
click at [131, 70] on input "text" at bounding box center [140, 68] width 66 height 11
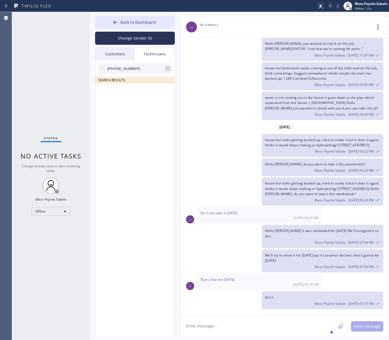
click at [162, 67] on input "[PHONE_NUMBER]" at bounding box center [136, 68] width 58 height 11
click at [149, 74] on div at bounding box center [135, 77] width 74 height 7
click at [147, 71] on input "[PHONE_NUMBER]" at bounding box center [136, 68] width 58 height 11
click at [169, 69] on icon at bounding box center [167, 68] width 7 height 7
click at [131, 54] on div "Customers" at bounding box center [115, 54] width 40 height 13
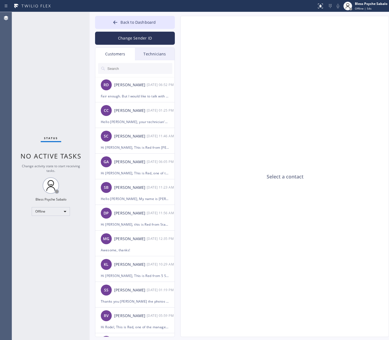
click at [131, 68] on input "text" at bounding box center [140, 68] width 66 height 11
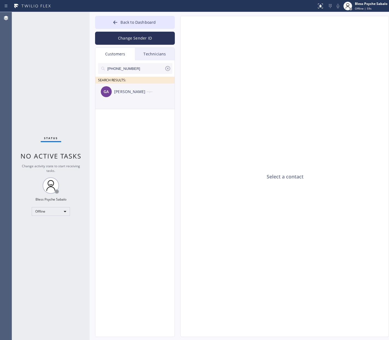
click at [144, 97] on div "GA [PERSON_NAME] --:--" at bounding box center [135, 92] width 80 height 16
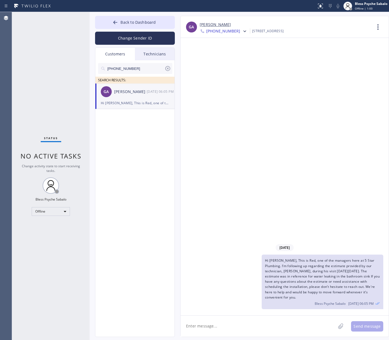
click at [235, 325] on textarea at bounding box center [257, 326] width 155 height 21
click at [242, 30] on icon at bounding box center [244, 31] width 5 height 5
click at [226, 69] on div "[PHONE_NUMBER]" at bounding box center [231, 69] width 63 height 13
click at [241, 32] on div at bounding box center [244, 31] width 7 height 7
drag, startPoint x: 229, startPoint y: 49, endPoint x: 229, endPoint y: 54, distance: 5.5
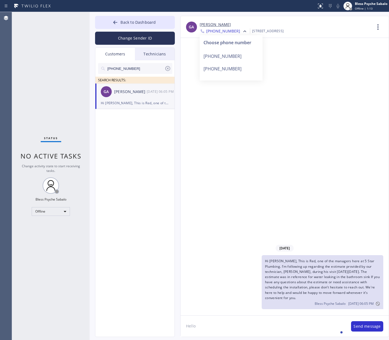
click at [229, 53] on div "Choose phone number [PHONE_NUMBER] [PHONE_NUMBER]" at bounding box center [231, 57] width 63 height 45
click at [228, 57] on div "[DATE] Hi [PERSON_NAME], This is Red, one of the managers here at 5 Star Plumbi…" at bounding box center [284, 177] width 208 height 278
drag, startPoint x: 235, startPoint y: 32, endPoint x: 234, endPoint y: 35, distance: 3.6
click at [242, 32] on icon at bounding box center [244, 31] width 5 height 5
click at [224, 54] on div "[PHONE_NUMBER]" at bounding box center [231, 56] width 63 height 13
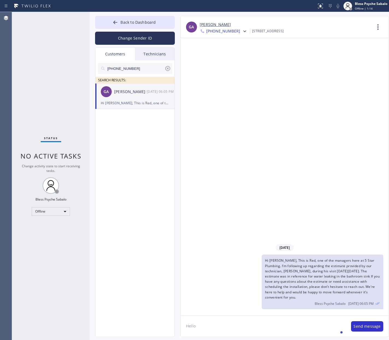
click at [210, 122] on div "[DATE] Hi [PERSON_NAME], This is Red, one of the managers here at 5 Star Plumbi…" at bounding box center [284, 177] width 208 height 278
click at [225, 318] on textarea "Hello" at bounding box center [262, 326] width 165 height 21
drag, startPoint x: 201, startPoint y: 19, endPoint x: 210, endPoint y: 28, distance: 13.3
click at [210, 27] on div "GA [PERSON_NAME] [PHONE_NUMBER] Choose phone number [PHONE_NUMBER] [PHONE_NUMBE…" at bounding box center [284, 27] width 208 height 22
copy link "[PERSON_NAME]"
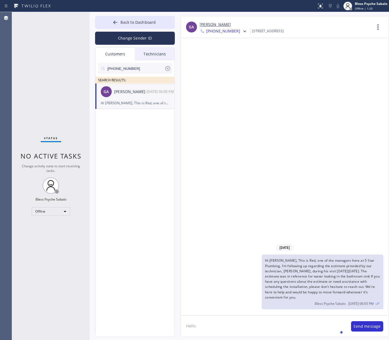
click at [220, 327] on textarea "Hello" at bounding box center [262, 326] width 165 height 21
paste textarea "[PERSON_NAME]"
click at [269, 310] on div "to" at bounding box center [265, 310] width 24 height 9
click at [298, 310] on div "emails" at bounding box center [298, 310] width 15 height 9
click at [312, 329] on textarea "Hello [PERSON_NAME], We have sent the contract to both of your emails" at bounding box center [262, 326] width 165 height 21
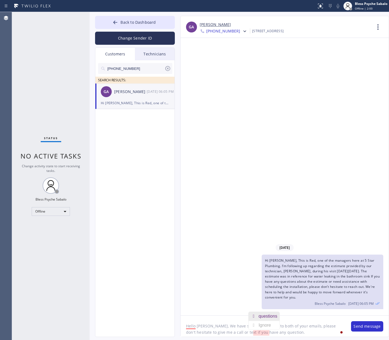
click at [267, 317] on div "questions" at bounding box center [268, 316] width 21 height 9
click at [281, 336] on textarea "Hello [PERSON_NAME], We have sent the contract to both of your emails, please d…" at bounding box center [262, 326] width 165 height 21
drag, startPoint x: 280, startPoint y: 331, endPoint x: 159, endPoint y: 319, distance: 121.5
click at [159, 319] on div "Back to Dashboard Change Sender ID Customers Technicians [PHONE_NUMBER] SEARCH …" at bounding box center [239, 176] width 299 height 328
type textarea "Hello [PERSON_NAME], We have sent the contract to both of your emails, please d…"
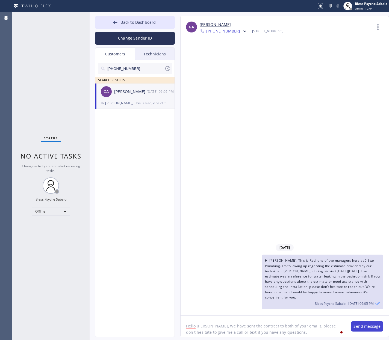
click at [365, 325] on button "Send message" at bounding box center [367, 326] width 32 height 10
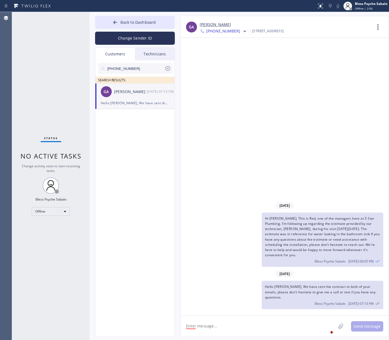
click at [230, 33] on span "[PHONE_NUMBER]" at bounding box center [223, 31] width 34 height 7
click at [233, 67] on div "[PHONE_NUMBER]" at bounding box center [231, 69] width 63 height 13
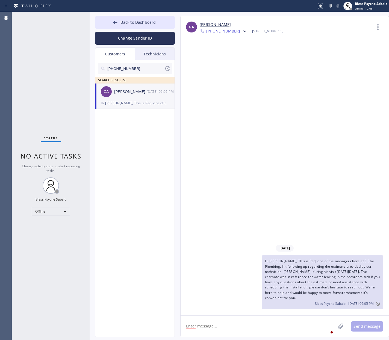
click at [270, 325] on textarea at bounding box center [257, 326] width 155 height 21
paste textarea "Hello [PERSON_NAME], We have sent the contract to both of your emails, please d…"
type textarea "Hello [PERSON_NAME], We have sent the contract to both of your emails, please d…"
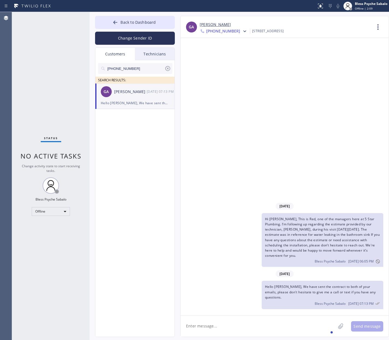
click at [230, 179] on div "[DATE] Hi [PERSON_NAME], This is Red, one of the managers here at 5 Star Plumbi…" at bounding box center [284, 177] width 208 height 278
click at [167, 70] on icon at bounding box center [167, 68] width 7 height 7
click at [148, 55] on div "Technicians" at bounding box center [155, 54] width 40 height 13
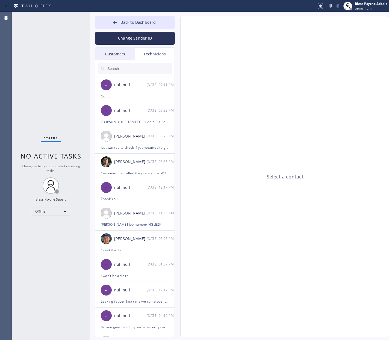
click at [113, 54] on div "Customers" at bounding box center [115, 54] width 40 height 13
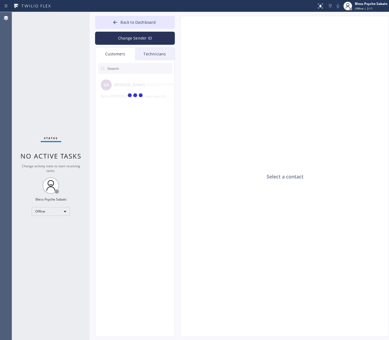
click at [145, 57] on div "Technicians" at bounding box center [155, 54] width 40 height 13
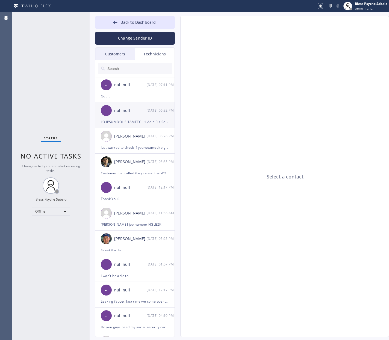
click at [157, 122] on div at bounding box center [135, 122] width 68 height 6
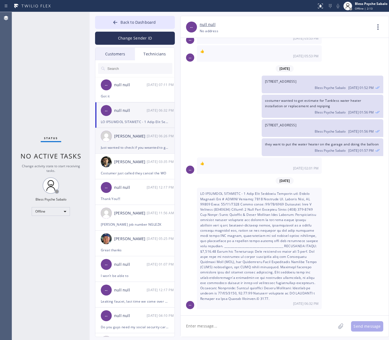
click at [152, 153] on li "[PERSON_NAME] [DATE] 06:26 PM Just wanted to check if you weanted to grab this …" at bounding box center [135, 141] width 80 height 26
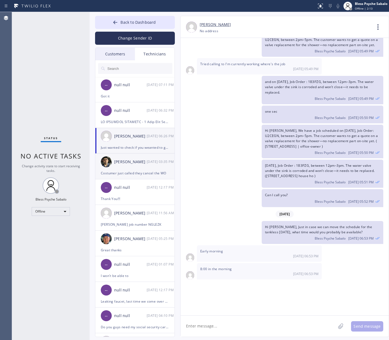
scroll to position [9790, 0]
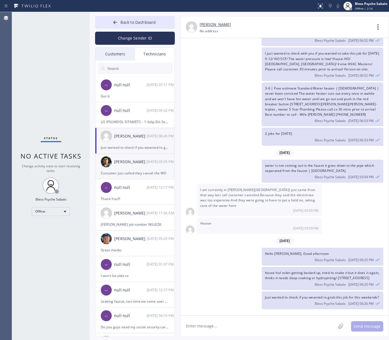
click at [147, 174] on div "Costumer just called they cancel the WO" at bounding box center [135, 173] width 68 height 6
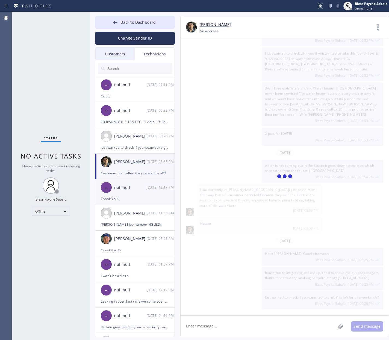
click at [144, 191] on div "-- null null [DATE] 12:17 PM" at bounding box center [135, 187] width 80 height 16
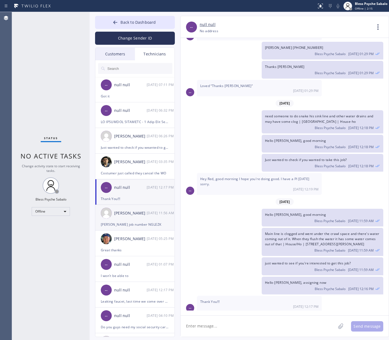
click at [143, 224] on div "[PERSON_NAME] job number NGLEZK" at bounding box center [135, 224] width 68 height 6
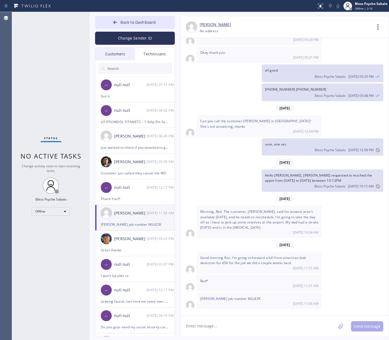
scroll to position [4251, 0]
click at [239, 328] on textarea at bounding box center [257, 326] width 155 height 21
click at [240, 326] on textarea at bounding box center [257, 326] width 155 height 21
type textarea "S"
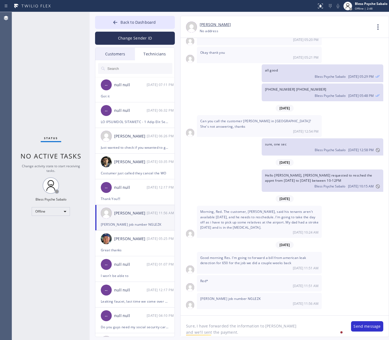
scroll to position [11, 0]
type textarea "Sure, I have forwarded the information to [PERSON_NAME] and we'll sent the paym…"
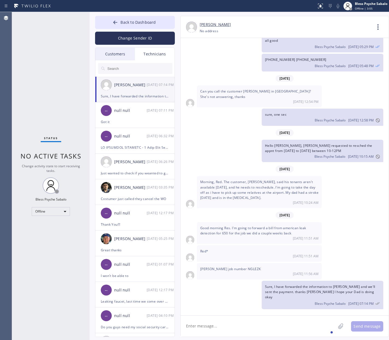
scroll to position [4275, 0]
type textarea "W"
click at [237, 309] on div "a fast" at bounding box center [234, 310] width 13 height 9
type textarea "Sending prayers for a fast recovery"
drag, startPoint x: 254, startPoint y: 324, endPoint x: 255, endPoint y: 327, distance: 2.7
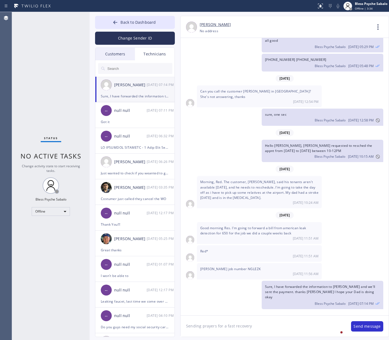
click at [255, 327] on textarea "Sending prayers for a fast recovery" at bounding box center [262, 326] width 165 height 21
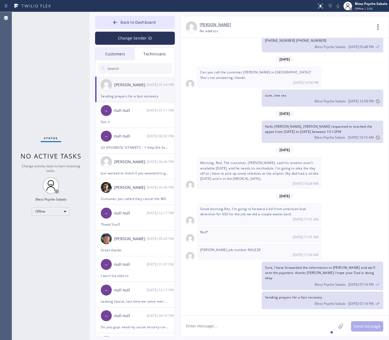
scroll to position [4294, 0]
drag, startPoint x: 285, startPoint y: 24, endPoint x: 271, endPoint y: 24, distance: 13.7
click at [284, 25] on div "[PERSON_NAME]" at bounding box center [286, 25] width 172 height 6
click at [222, 72] on div "Can you call the customer [PERSON_NAME] in [GEOGRAPHIC_DATA]? She's not answeri…" at bounding box center [259, 77] width 125 height 22
click at [128, 149] on div at bounding box center [135, 147] width 68 height 6
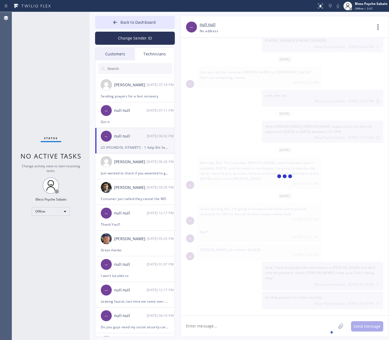
click at [130, 131] on div "-- null null [DATE] 06:32 PM" at bounding box center [135, 136] width 80 height 16
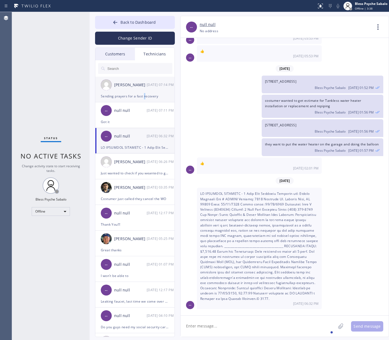
click at [144, 97] on div "Sending prayers for a fast recovery" at bounding box center [135, 96] width 68 height 6
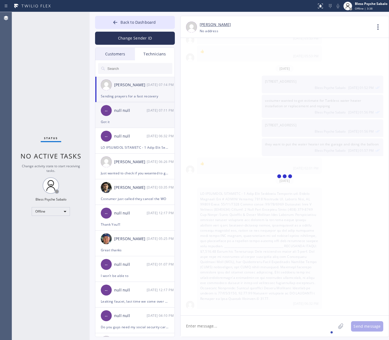
click at [128, 125] on li "-- null null [DATE] 07:11 PM Got it" at bounding box center [135, 115] width 80 height 26
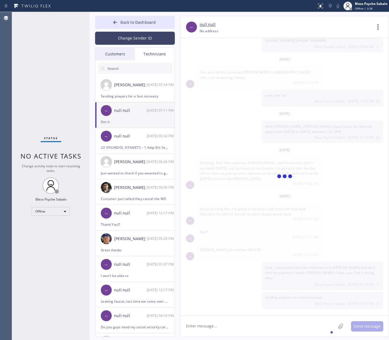
scroll to position [3639, 0]
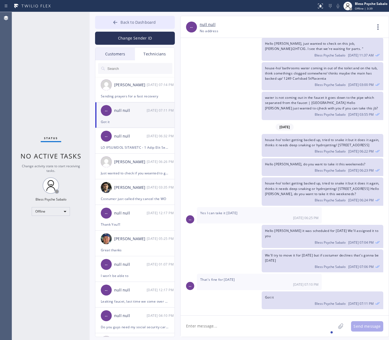
click at [137, 24] on span "Back to Dashboard" at bounding box center [137, 22] width 35 height 5
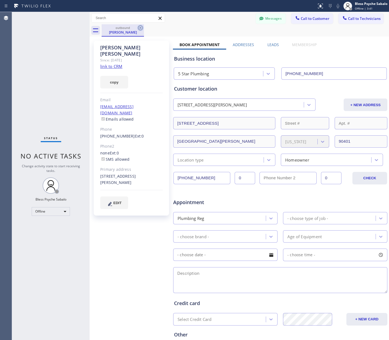
click at [138, 29] on icon at bounding box center [140, 27] width 5 height 5
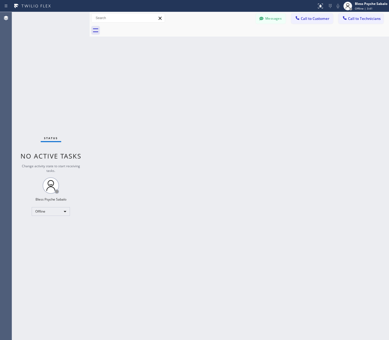
click at [194, 31] on div at bounding box center [245, 30] width 287 height 12
drag, startPoint x: 268, startPoint y: 16, endPoint x: 266, endPoint y: 19, distance: 3.8
click at [268, 17] on button "Messages" at bounding box center [271, 18] width 30 height 10
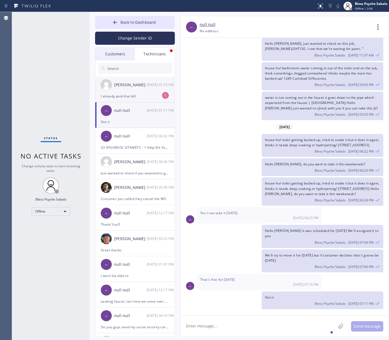
click at [134, 102] on li "[PERSON_NAME] [DATE] 07:15 PM I already paid that bill 1" at bounding box center [135, 90] width 80 height 26
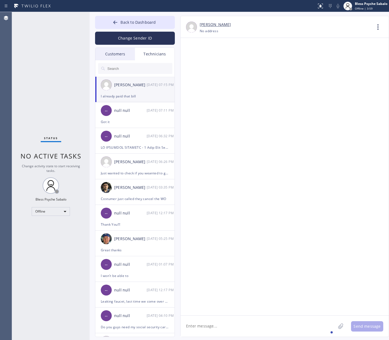
scroll to position [4312, 0]
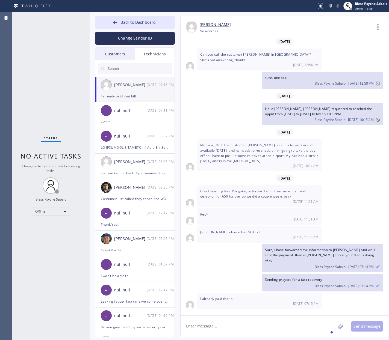
click at [284, 326] on textarea at bounding box center [257, 326] width 155 height 21
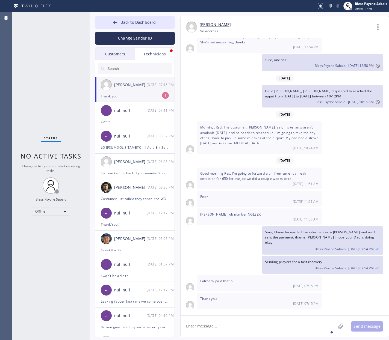
click at [152, 98] on div "Thank you" at bounding box center [135, 96] width 68 height 6
click at [264, 327] on textarea at bounding box center [257, 326] width 155 height 21
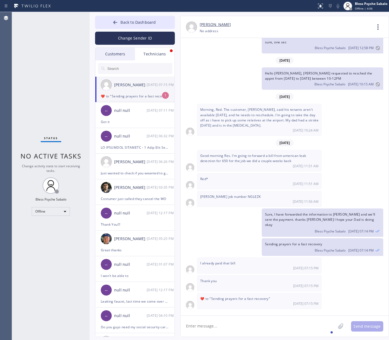
scroll to position [4348, 0]
click at [149, 93] on div "[PERSON_NAME] [DATE] 07:15 PM" at bounding box center [135, 85] width 80 height 16
click at [263, 320] on textarea at bounding box center [257, 326] width 155 height 21
click at [117, 27] on button "Back to Dashboard" at bounding box center [135, 22] width 80 height 13
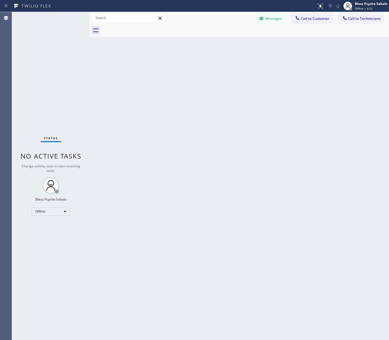
click at [69, 29] on div "Status No active tasks Change activity state to start receiving tasks. Bless Ps…" at bounding box center [51, 176] width 78 height 328
click at [270, 22] on button "Messages" at bounding box center [271, 18] width 30 height 10
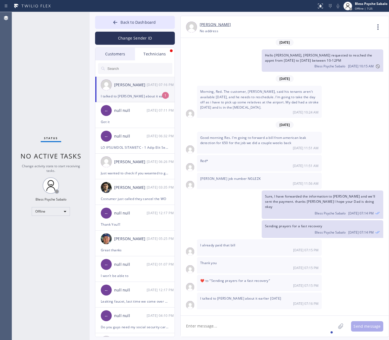
click at [252, 318] on textarea at bounding box center [257, 326] width 155 height 21
click at [161, 93] on div "I talked to [PERSON_NAME] about it earlier [DATE]" at bounding box center [135, 96] width 68 height 6
click at [134, 24] on span "Back to Dashboard" at bounding box center [137, 22] width 35 height 5
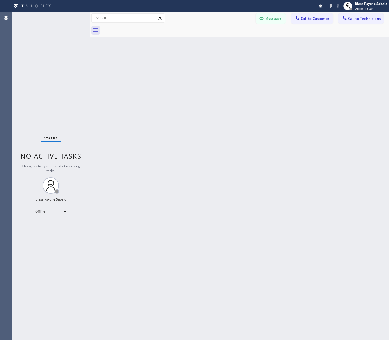
click at [229, 75] on div "Back to Dashboard Change Sender ID Customers Technicians GA [PERSON_NAME] [DATE…" at bounding box center [239, 176] width 299 height 328
drag, startPoint x: 132, startPoint y: 39, endPoint x: 96, endPoint y: 0, distance: 53.3
click at [131, 38] on div "Back to Dashboard Change Sender ID Customers Technicians GA [PERSON_NAME] [DATE…" at bounding box center [239, 176] width 299 height 328
click at [268, 19] on button "Messages" at bounding box center [271, 18] width 30 height 10
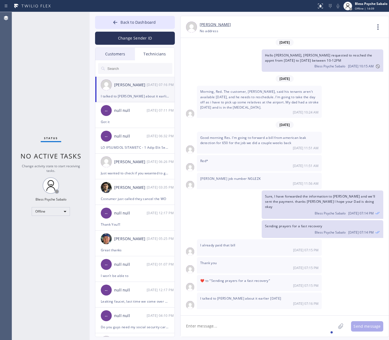
click at [124, 53] on div "Customers" at bounding box center [115, 54] width 40 height 13
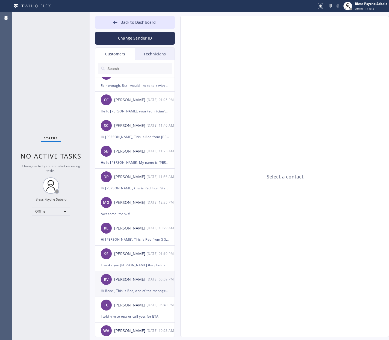
scroll to position [73, 0]
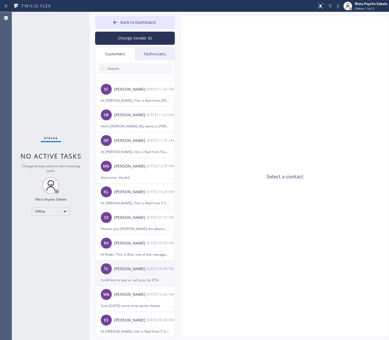
click at [128, 271] on div "[PERSON_NAME]" at bounding box center [130, 269] width 32 height 6
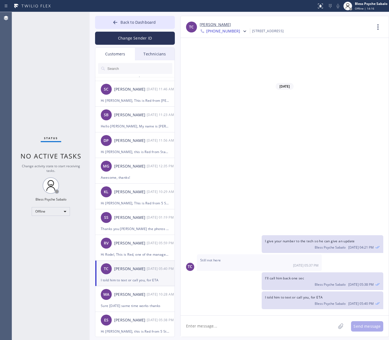
click at [230, 33] on span "[PHONE_NUMBER]" at bounding box center [223, 31] width 34 height 7
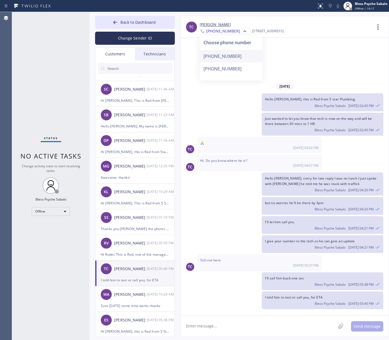
click at [229, 54] on div "[PHONE_NUMBER]" at bounding box center [231, 56] width 63 height 13
click at [230, 33] on span "[PHONE_NUMBER]" at bounding box center [223, 31] width 34 height 7
click at [229, 56] on div "[PHONE_NUMBER]" at bounding box center [231, 56] width 63 height 13
click at [242, 33] on icon at bounding box center [244, 31] width 5 height 5
click at [227, 74] on div "[PHONE_NUMBER]" at bounding box center [231, 69] width 63 height 13
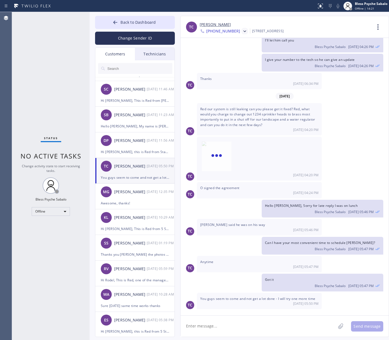
scroll to position [318, 0]
click at [287, 325] on textarea at bounding box center [257, 326] width 155 height 21
click at [244, 324] on textarea at bounding box center [257, 326] width 155 height 21
paste textarea "Hi [PERSON_NAME], this is Red One of the managers here at 5 Star Best Plumbing.…"
type textarea "Hi [PERSON_NAME], this is Red One of the managers here at 5 Star Best Plumbing.…"
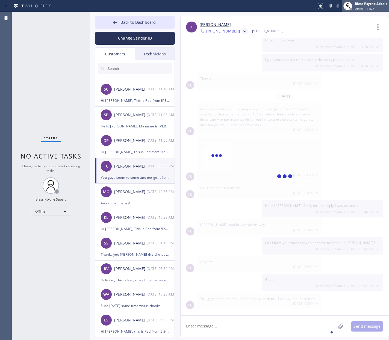
scroll to position [376, 0]
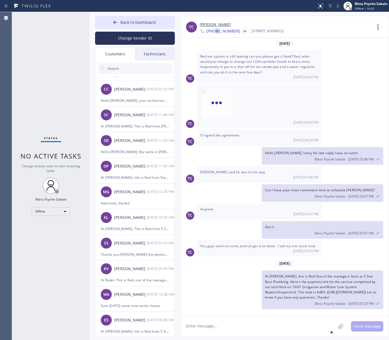
click at [216, 32] on span "[PHONE_NUMBER]" at bounding box center [223, 31] width 34 height 7
click at [222, 53] on div "[PHONE_NUMBER]" at bounding box center [231, 56] width 63 height 13
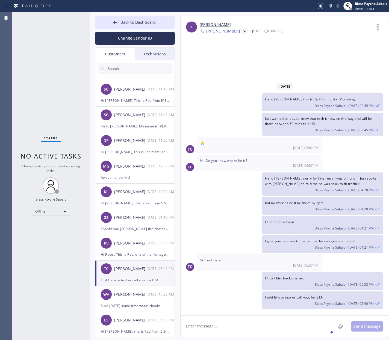
click at [274, 317] on textarea at bounding box center [257, 326] width 155 height 21
paste textarea "Hi [PERSON_NAME], this is Red One of the managers here at 5 Star Best Plumbing.…"
type textarea "Hi [PERSON_NAME], this is Red One of the managers here at 5 Star Best Plumbing.…"
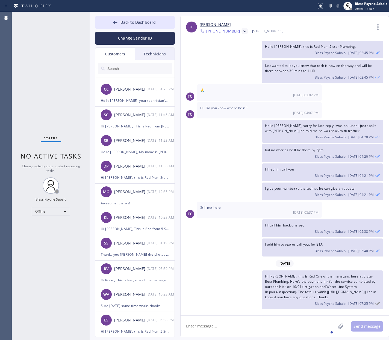
scroll to position [15, 0]
click at [238, 129] on div "Hello [PERSON_NAME], sorry for late reply I was on lunch I just spoke with [PER…" at bounding box center [281, 131] width 203 height 23
click at [125, 31] on div "Change Sender ID" at bounding box center [135, 37] width 80 height 16
click at [126, 23] on span "Back to Dashboard" at bounding box center [137, 22] width 35 height 5
